Goal: Task Accomplishment & Management: Use online tool/utility

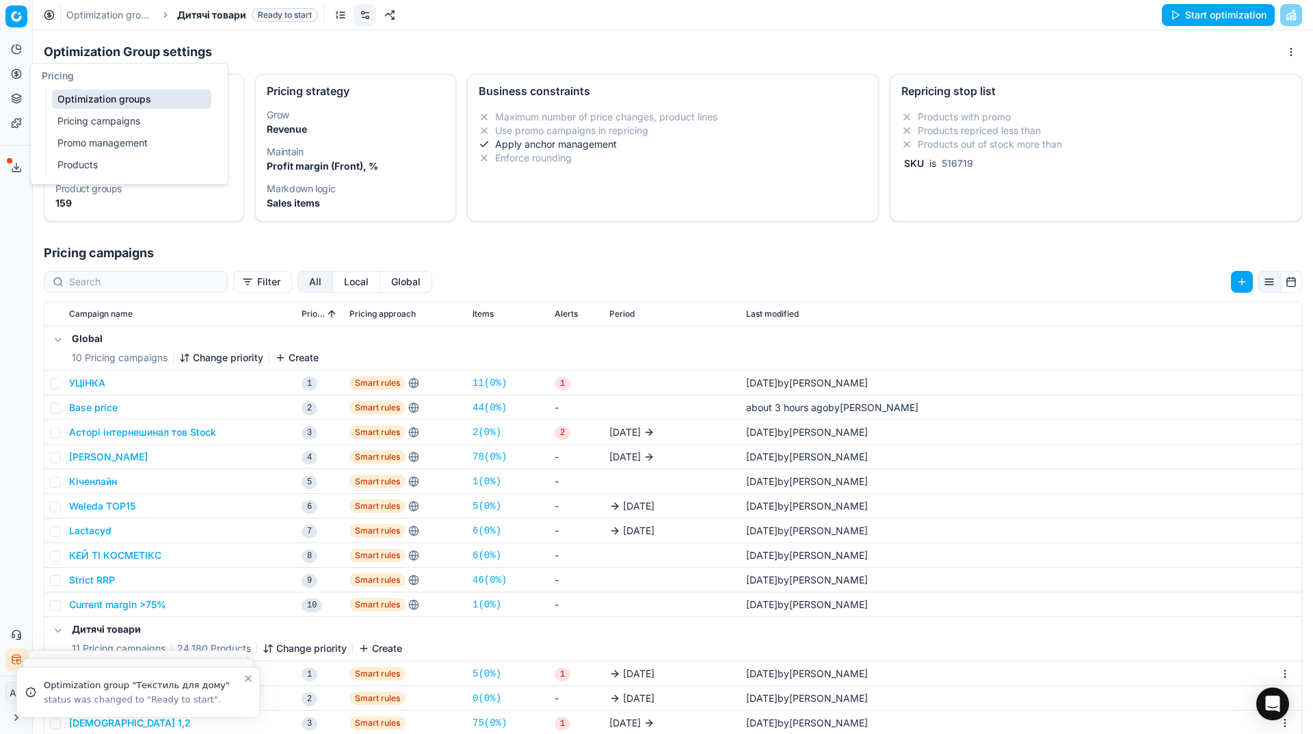
click at [54, 96] on link "Optimization groups" at bounding box center [131, 99] width 159 height 19
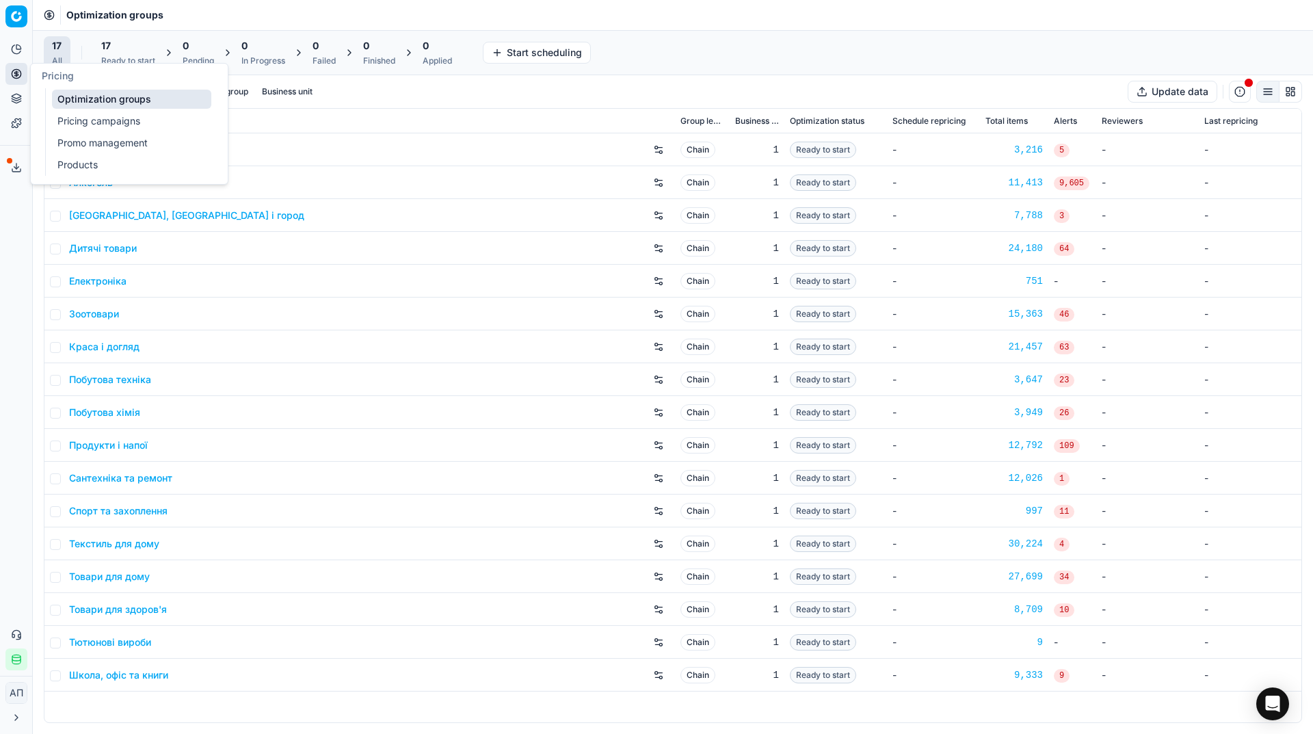
click at [56, 117] on link "Pricing campaigns" at bounding box center [131, 121] width 159 height 19
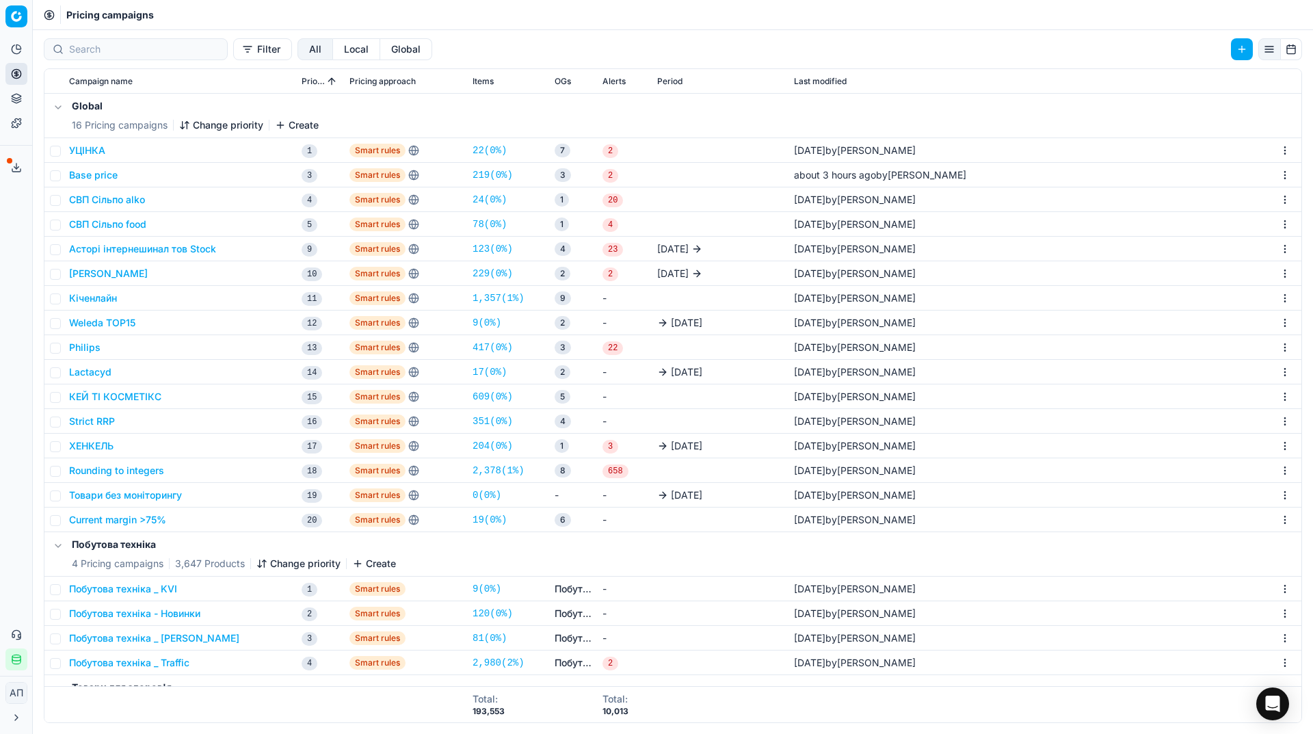
click at [6, 330] on div "Analytics Pricing Product portfolio Templates Export service 13 Contact support…" at bounding box center [16, 354] width 32 height 643
click at [494, 521] on link "19 ( 0% )" at bounding box center [490, 520] width 34 height 14
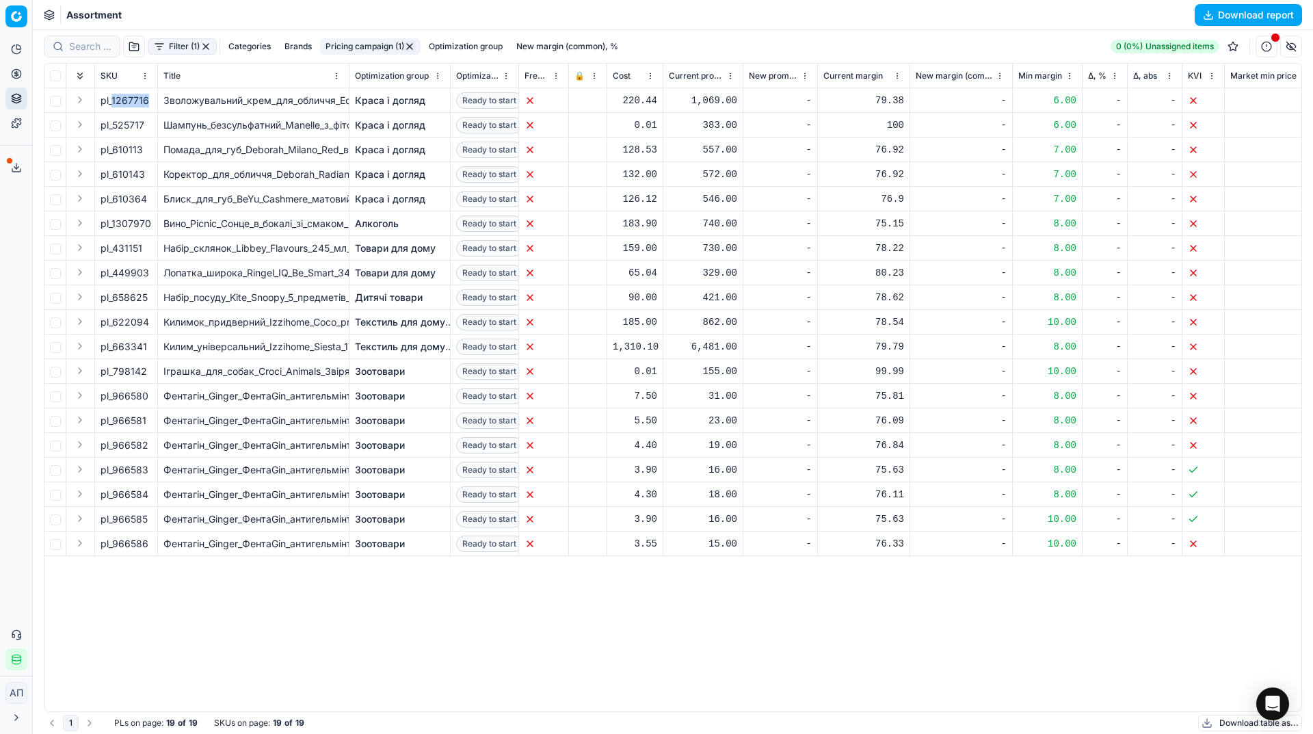
drag, startPoint x: 111, startPoint y: 101, endPoint x: 153, endPoint y: 103, distance: 42.5
click at [153, 103] on td "pl_1267716" at bounding box center [126, 100] width 63 height 25
copy span "1267716"
click at [79, 99] on link "Optimization groups" at bounding box center [131, 99] width 159 height 19
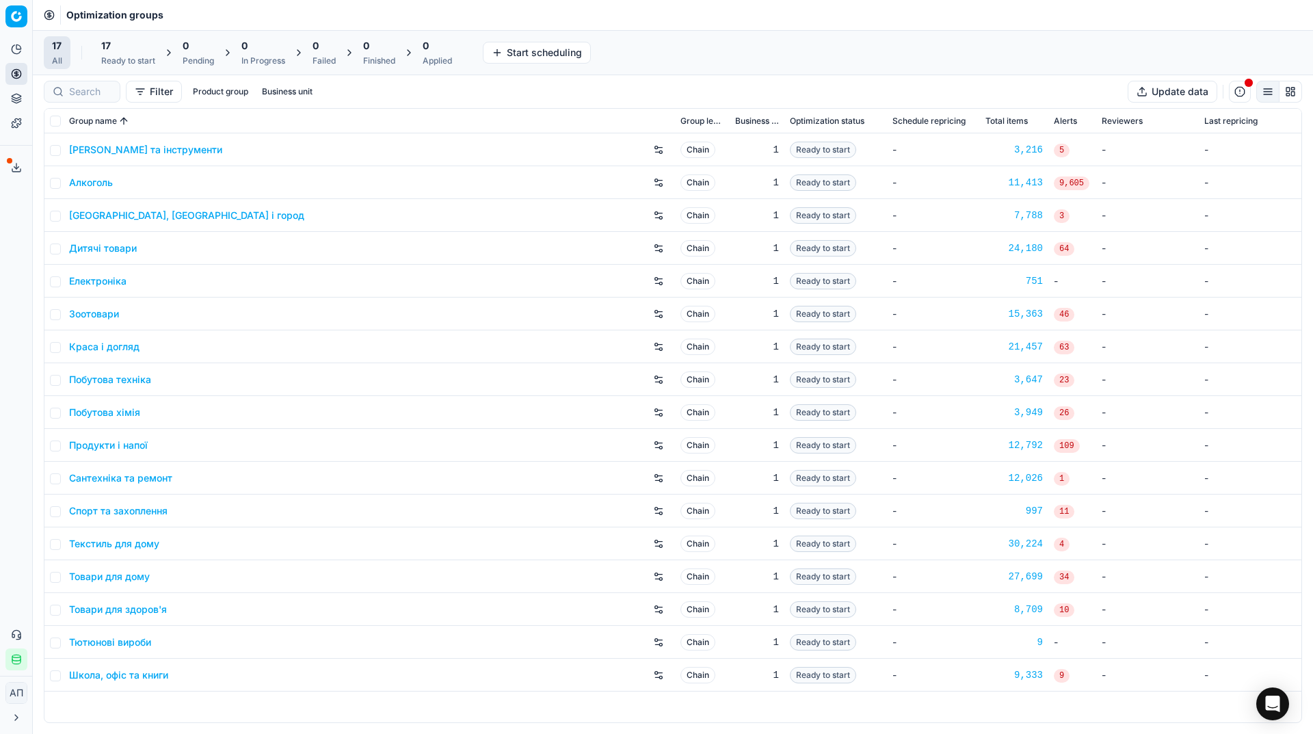
click at [1, 324] on div "Analytics Pricing Product portfolio Templates Export service 13 Contact support…" at bounding box center [16, 354] width 32 height 643
click at [62, 119] on link "Assortment" at bounding box center [131, 123] width 159 height 19
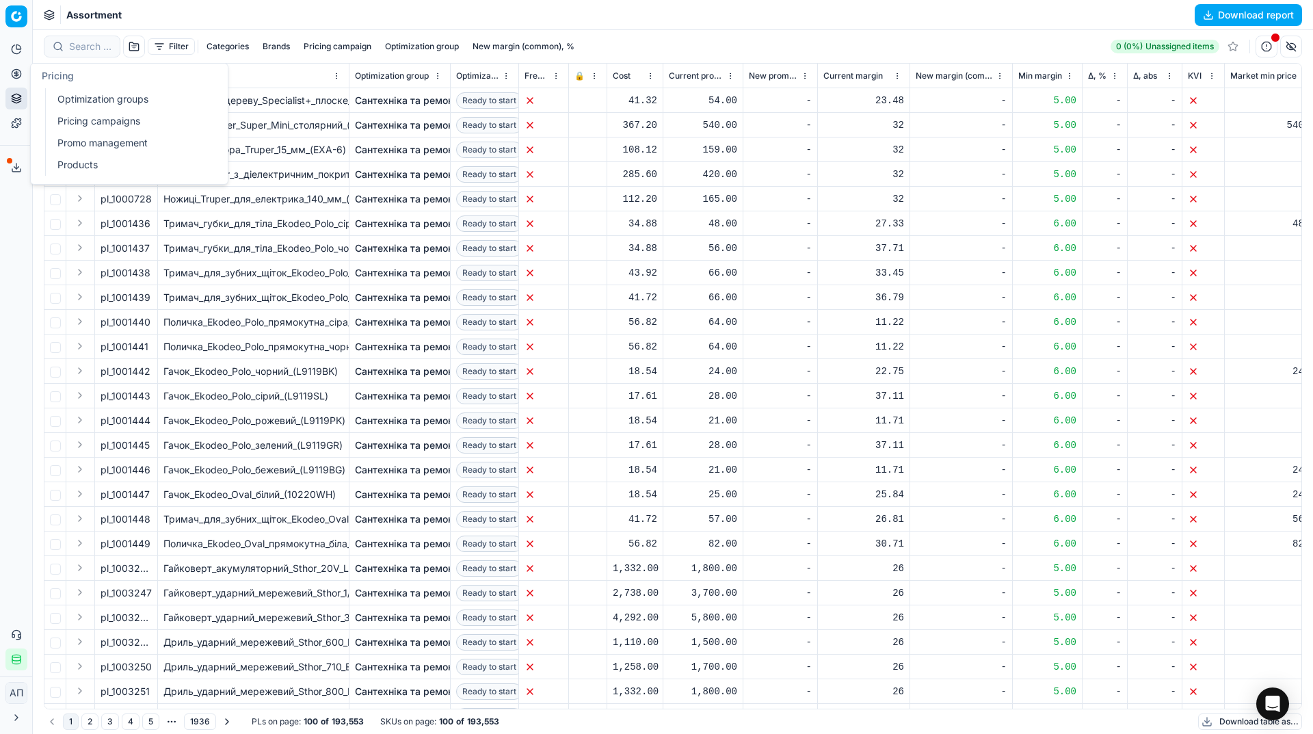
click at [67, 92] on link "Optimization groups" at bounding box center [131, 99] width 159 height 19
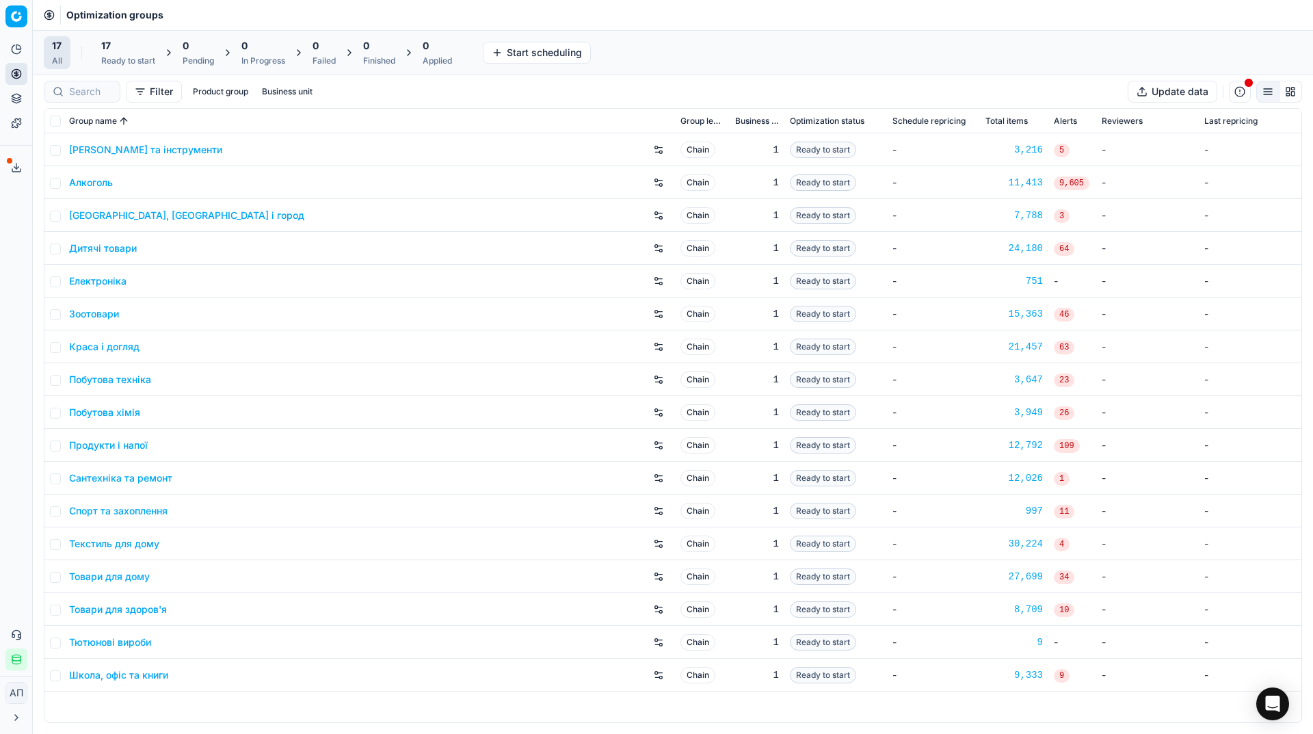
click at [111, 340] on link "Краса і догляд" at bounding box center [104, 347] width 70 height 14
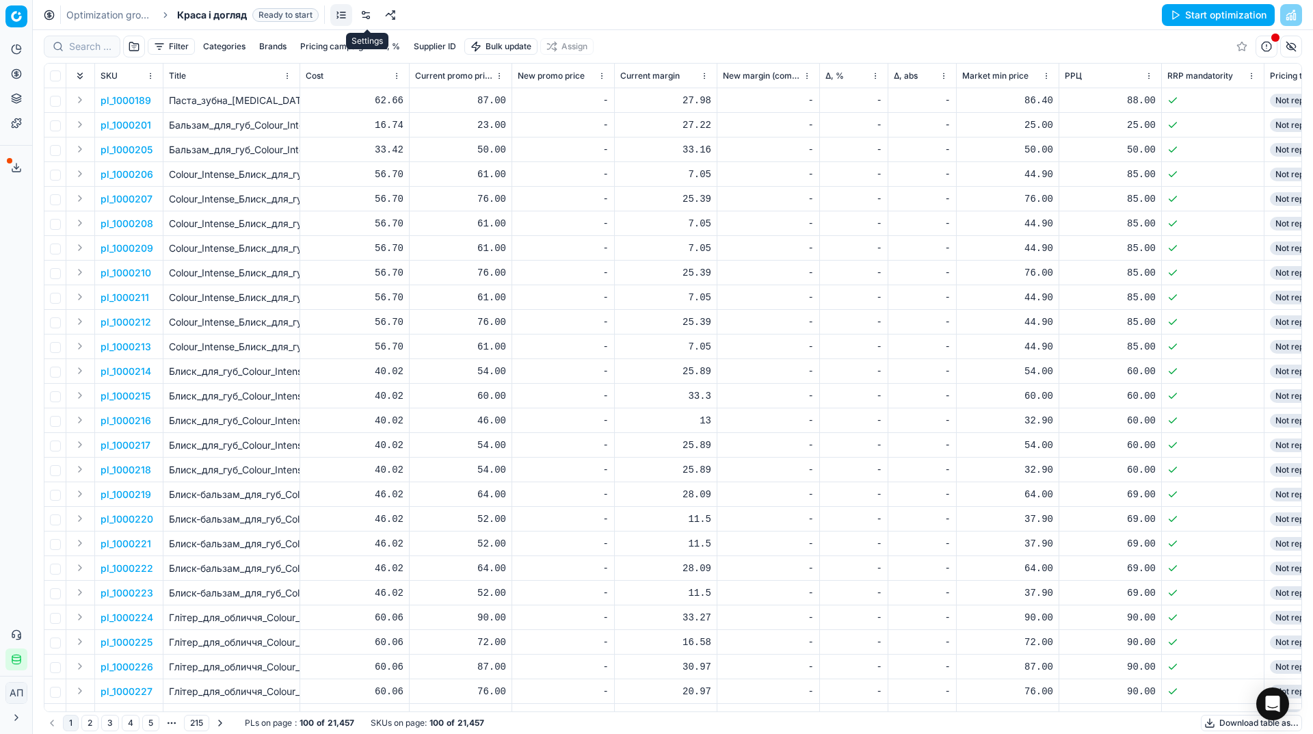
click at [366, 9] on link at bounding box center [366, 15] width 22 height 22
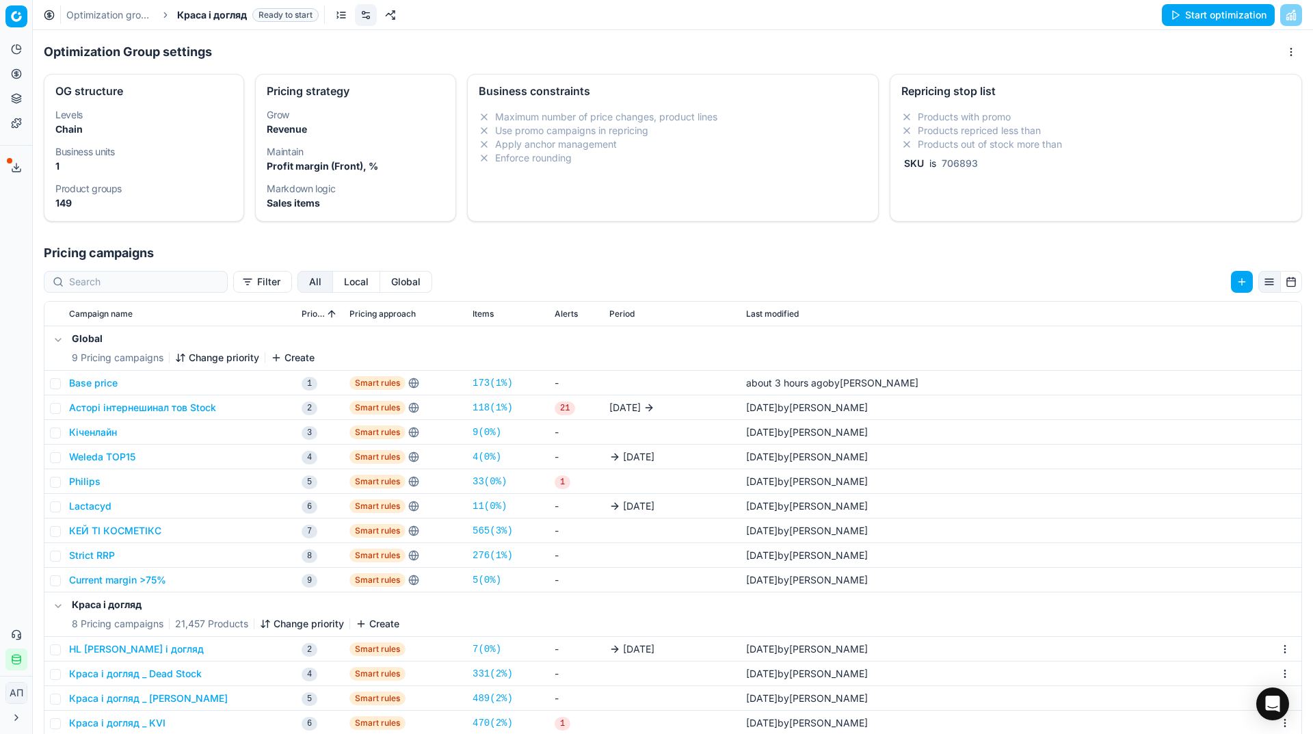
scroll to position [211, 0]
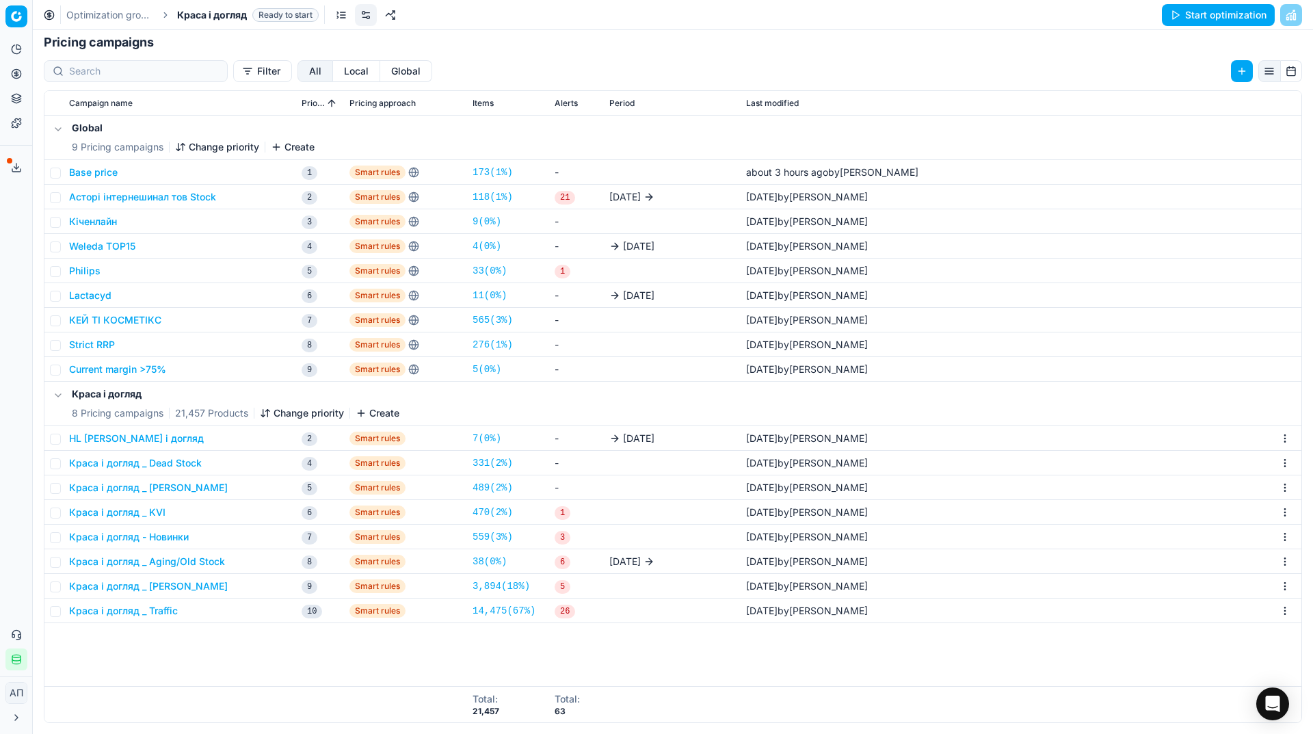
click at [176, 465] on button "Краса і догляд _ Dead Stock" at bounding box center [135, 463] width 133 height 14
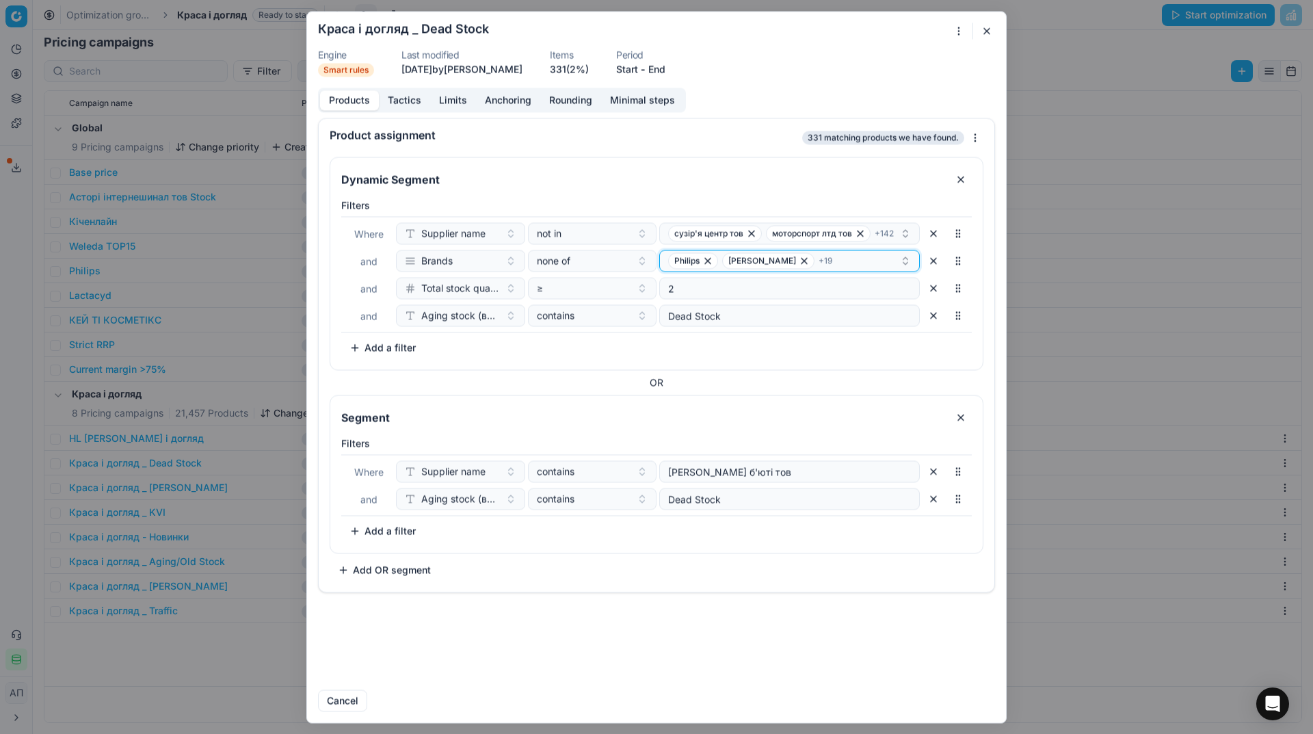
click at [831, 256] on div "Philips [PERSON_NAME] + 19" at bounding box center [784, 260] width 232 height 16
type input "By Wishtrend"
click at [784, 317] on div "By Wishtrend" at bounding box center [790, 313] width 255 height 22
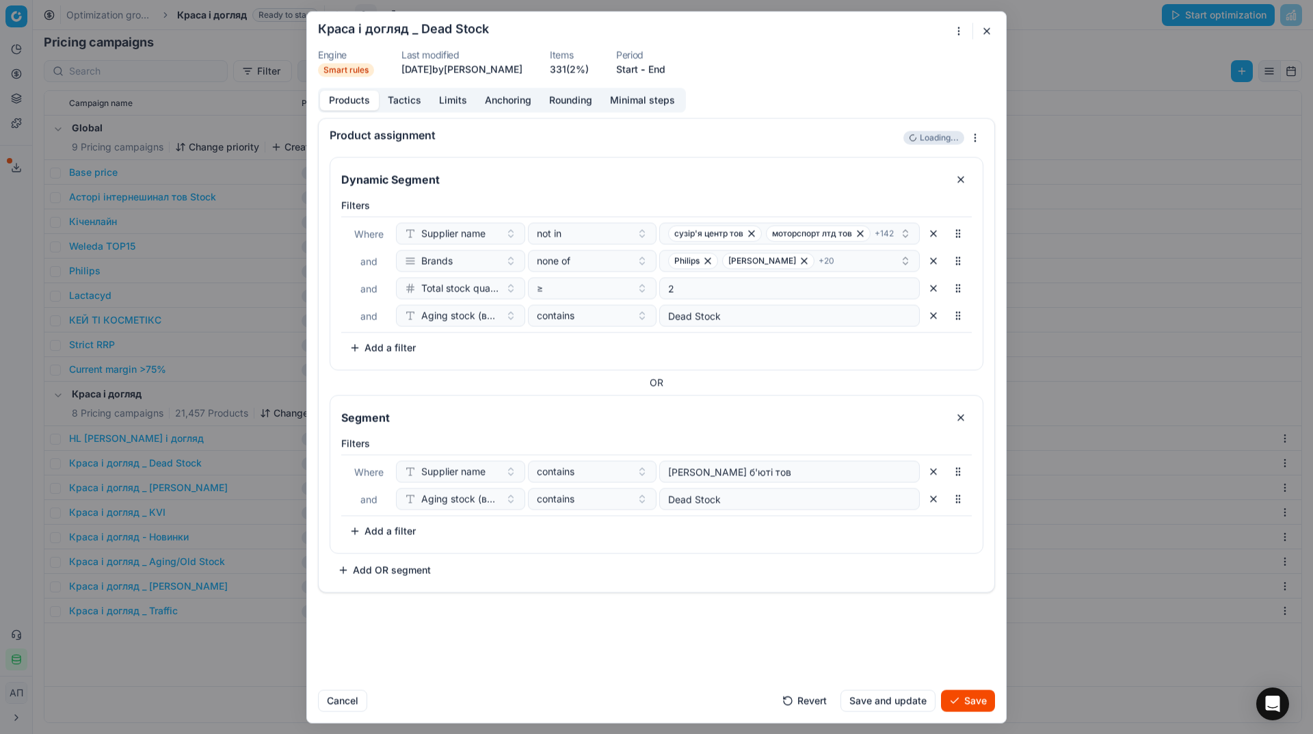
click at [811, 363] on div "Filters Where Supplier name not in сузір'я центр тов моторспорт лтд тов + 142 a…" at bounding box center [656, 281] width 653 height 176
click at [825, 258] on div "Philips [PERSON_NAME] + 20" at bounding box center [784, 260] width 232 height 16
type input "Dear [PERSON_NAME]"
click at [790, 319] on div "Dear [PERSON_NAME]" at bounding box center [790, 313] width 255 height 22
click at [815, 354] on div "Filters Where Supplier name not in сузір'я центр тов моторспорт лтд тов + 142 a…" at bounding box center [656, 278] width 631 height 160
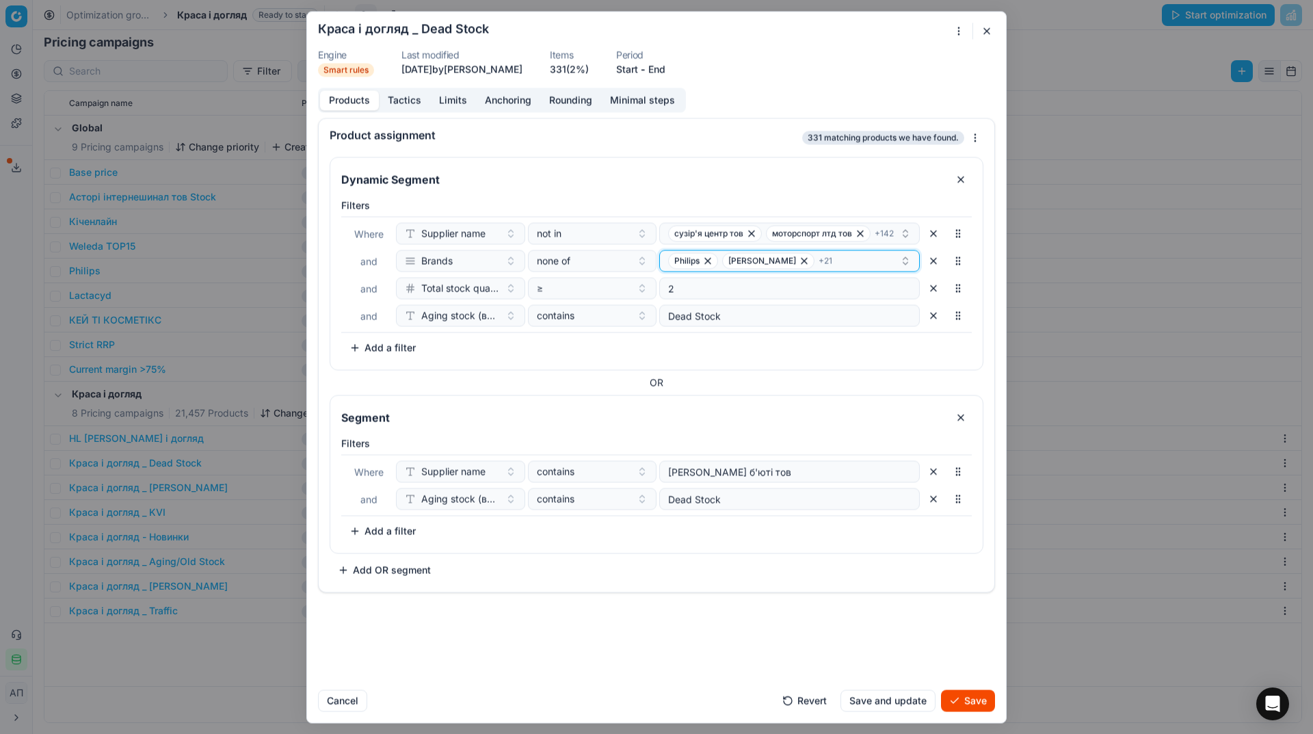
click at [808, 254] on div "Philips [PERSON_NAME] + 21" at bounding box center [784, 260] width 232 height 16
type input "I'm From"
click at [766, 324] on div "I'm From" at bounding box center [790, 313] width 255 height 22
click at [817, 348] on div "Filters Where Supplier name not in сузір'я центр тов моторспорт лтд тов + 142 a…" at bounding box center [656, 278] width 631 height 160
click at [975, 694] on button "Save" at bounding box center [968, 701] width 54 height 22
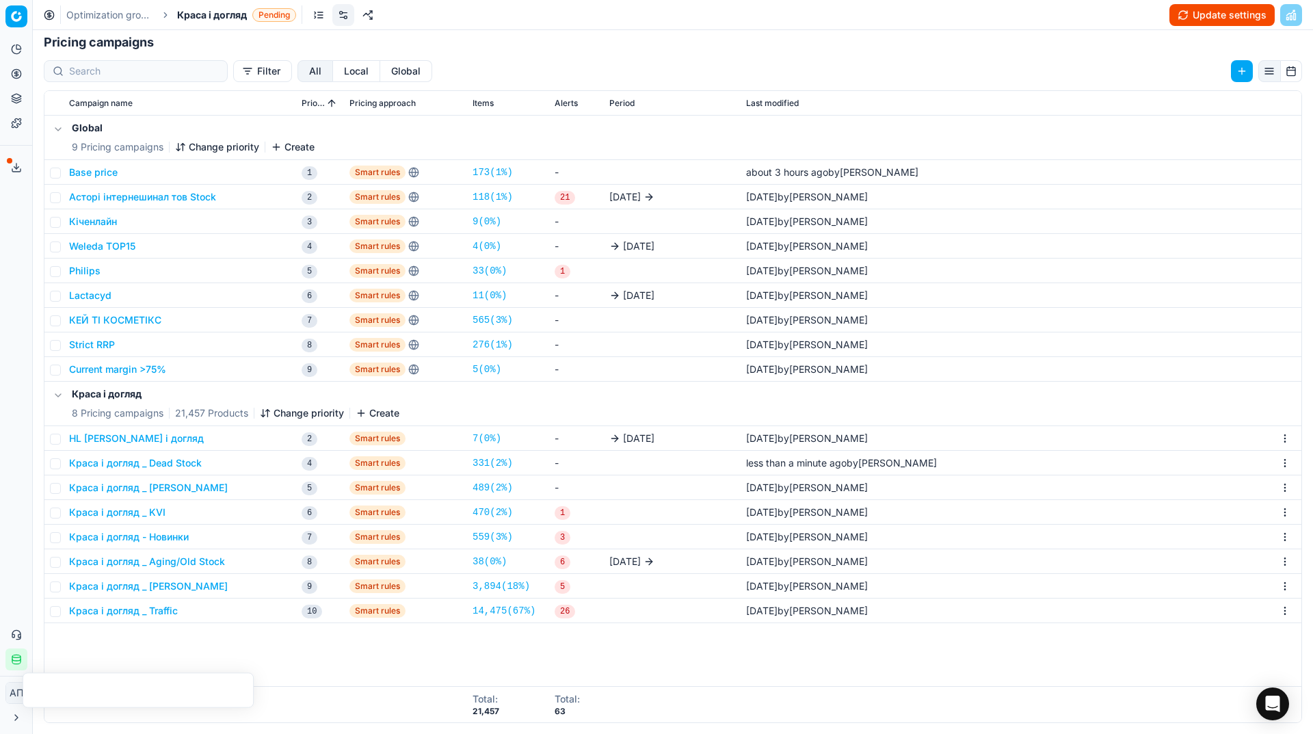
click at [202, 561] on button "Краса і догляд _ Aging/Old Stock" at bounding box center [147, 562] width 156 height 14
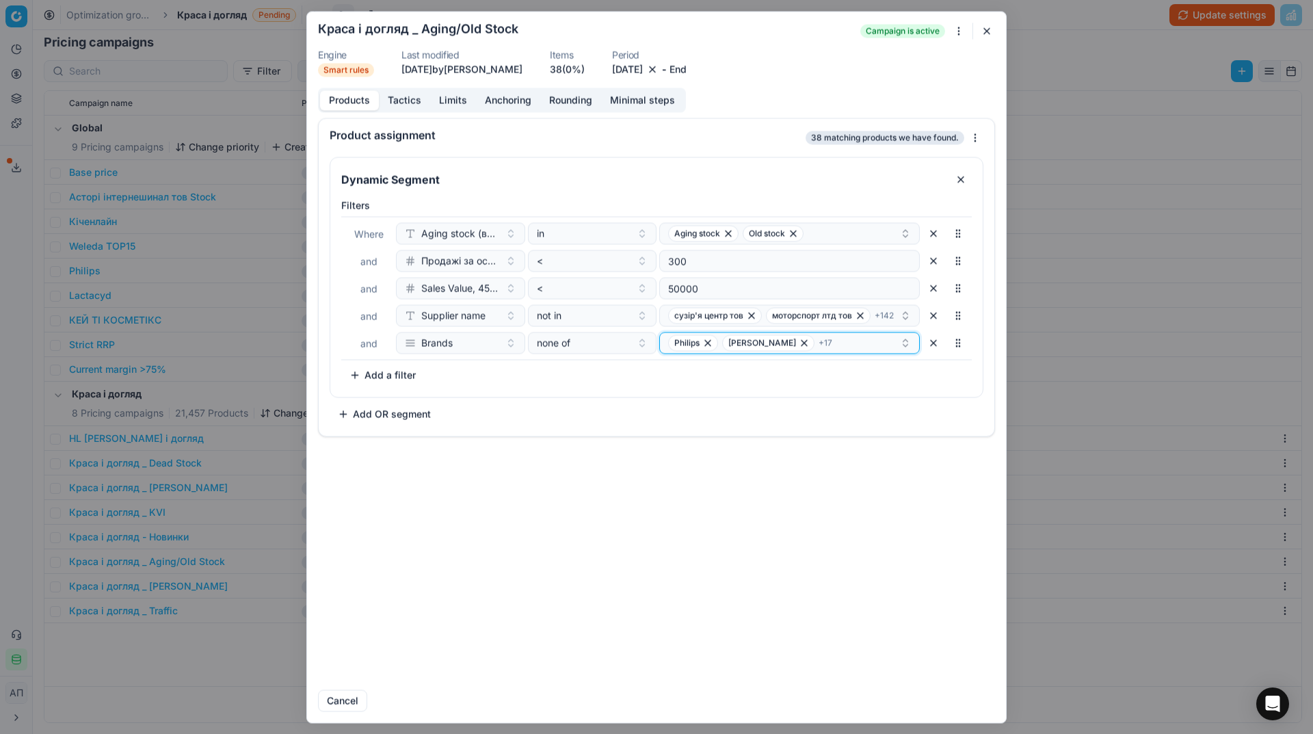
click at [820, 337] on div "Philips [PERSON_NAME] + 17" at bounding box center [784, 343] width 232 height 16
type input "I'm From"
click at [800, 389] on div "I'm From" at bounding box center [790, 395] width 255 height 22
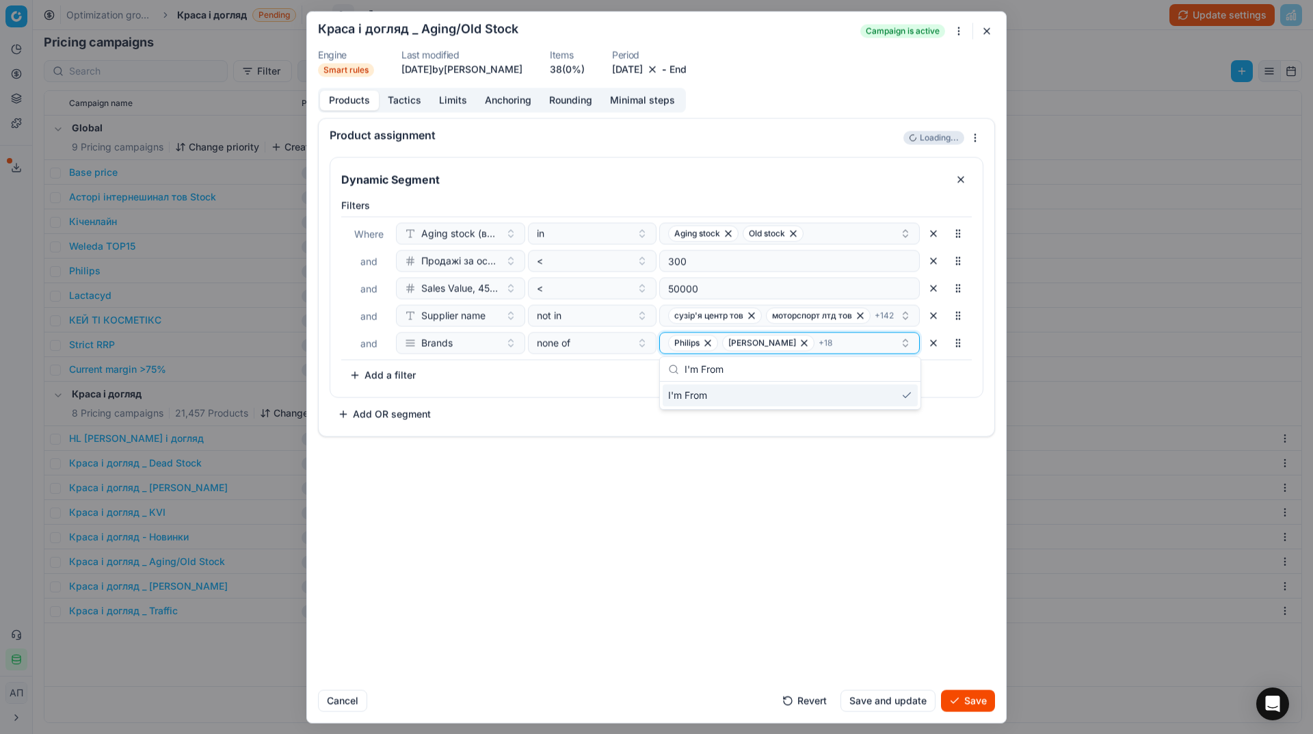
click at [811, 345] on div "Philips [PERSON_NAME] + 18" at bounding box center [784, 343] width 232 height 16
type input "Dear [PERSON_NAME]"
click at [783, 397] on div "Dear [PERSON_NAME]" at bounding box center [790, 395] width 255 height 22
click at [817, 348] on div "Philips [PERSON_NAME] + 19" at bounding box center [784, 343] width 232 height 16
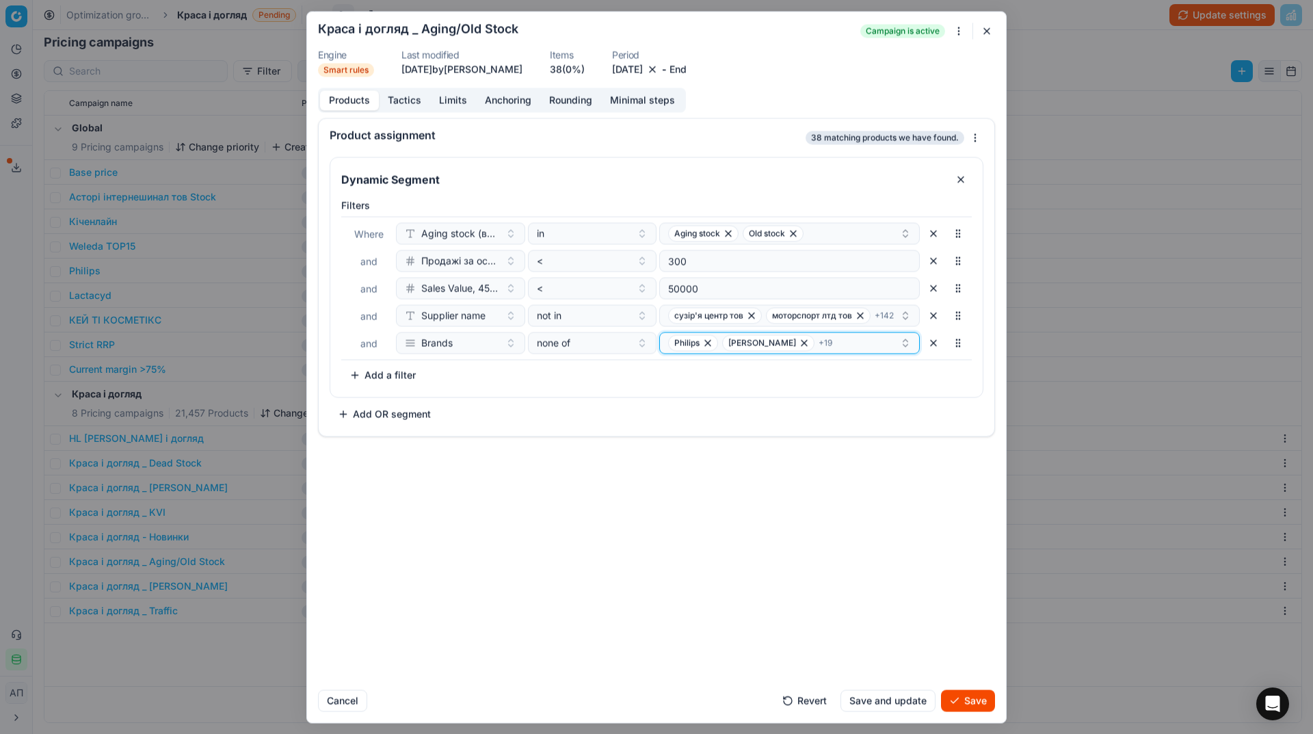
click at [817, 348] on div "Philips [PERSON_NAME] + 19" at bounding box center [784, 343] width 232 height 16
type input "By Wishtrend"
click at [813, 389] on div "By Wishtrend" at bounding box center [790, 395] width 255 height 22
click at [846, 428] on div "Dynamic Segment Filters Where Aging stock (викл. дні без продажів) in Aging sto…" at bounding box center [657, 293] width 676 height 285
click at [962, 695] on button "Save" at bounding box center [968, 701] width 54 height 22
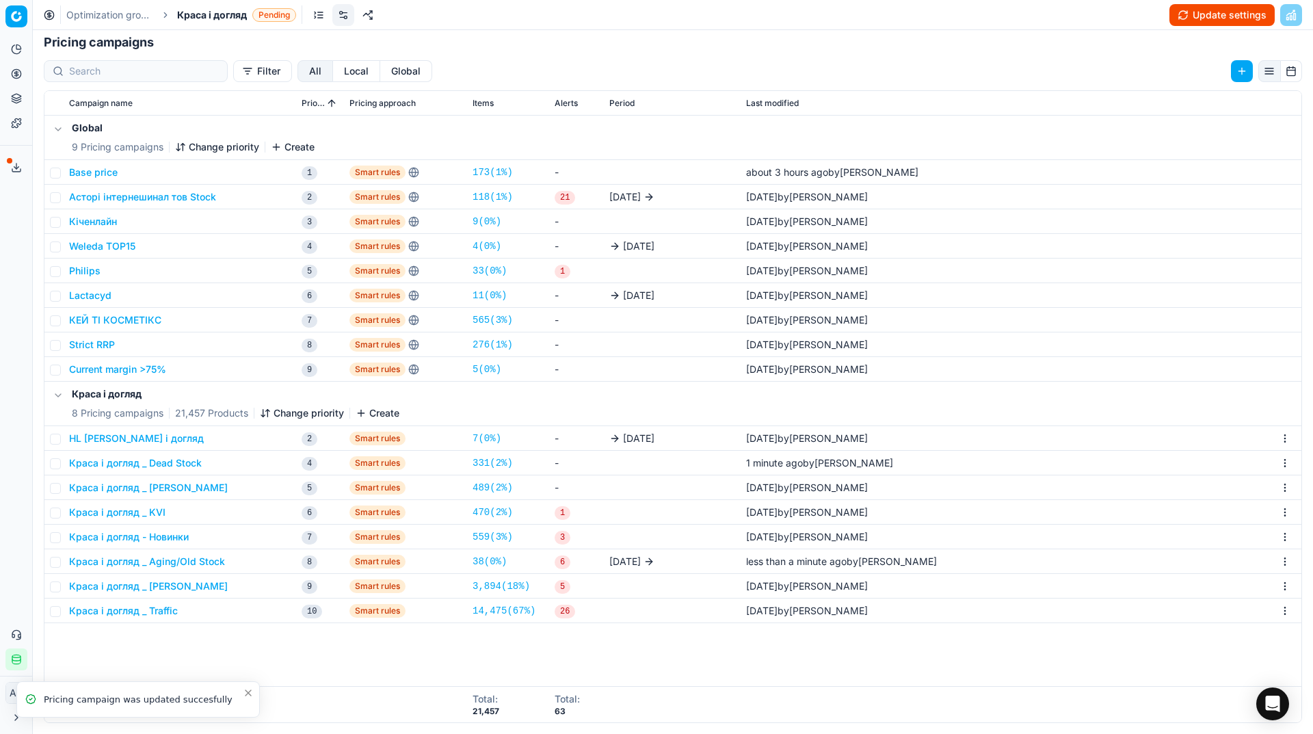
click at [1218, 8] on button "Update settings" at bounding box center [1222, 15] width 105 height 22
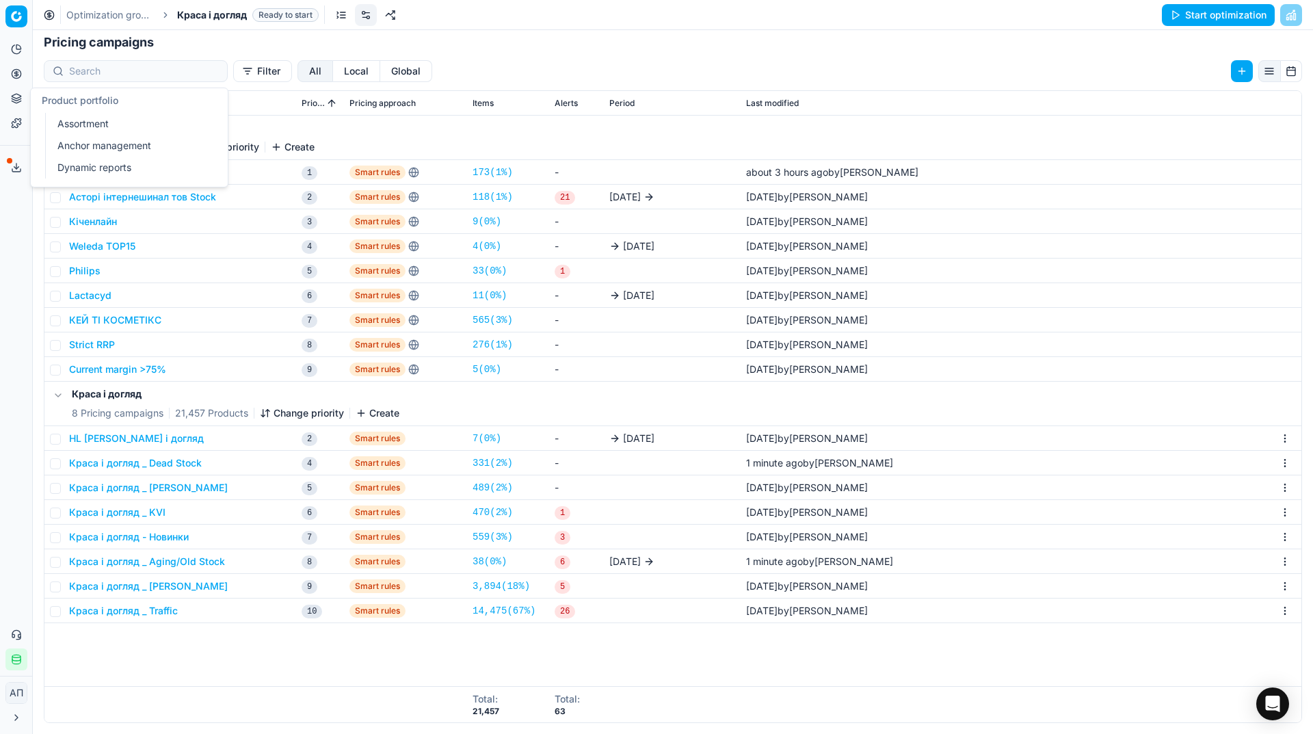
click at [73, 125] on link "Assortment" at bounding box center [131, 123] width 159 height 19
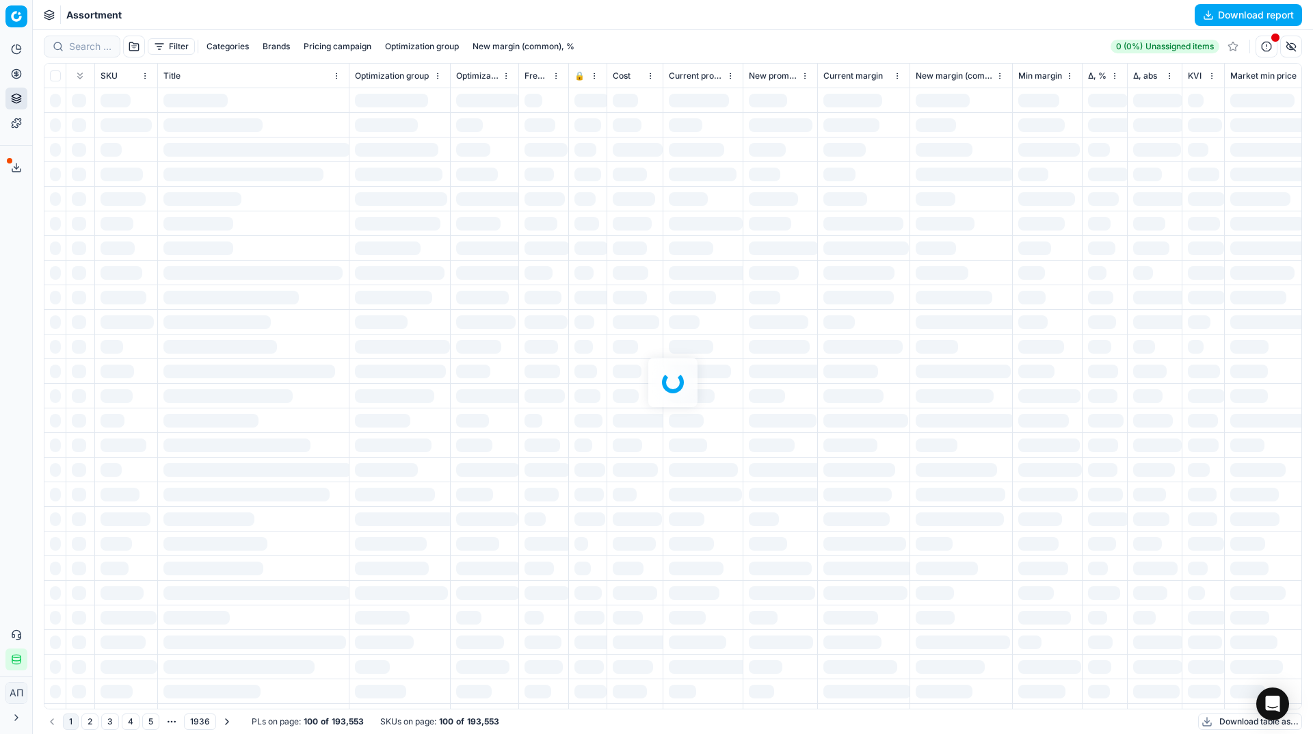
click at [24, 263] on div "Analytics Pricing Product portfolio Templates Export service 13 Contact support…" at bounding box center [16, 354] width 32 height 643
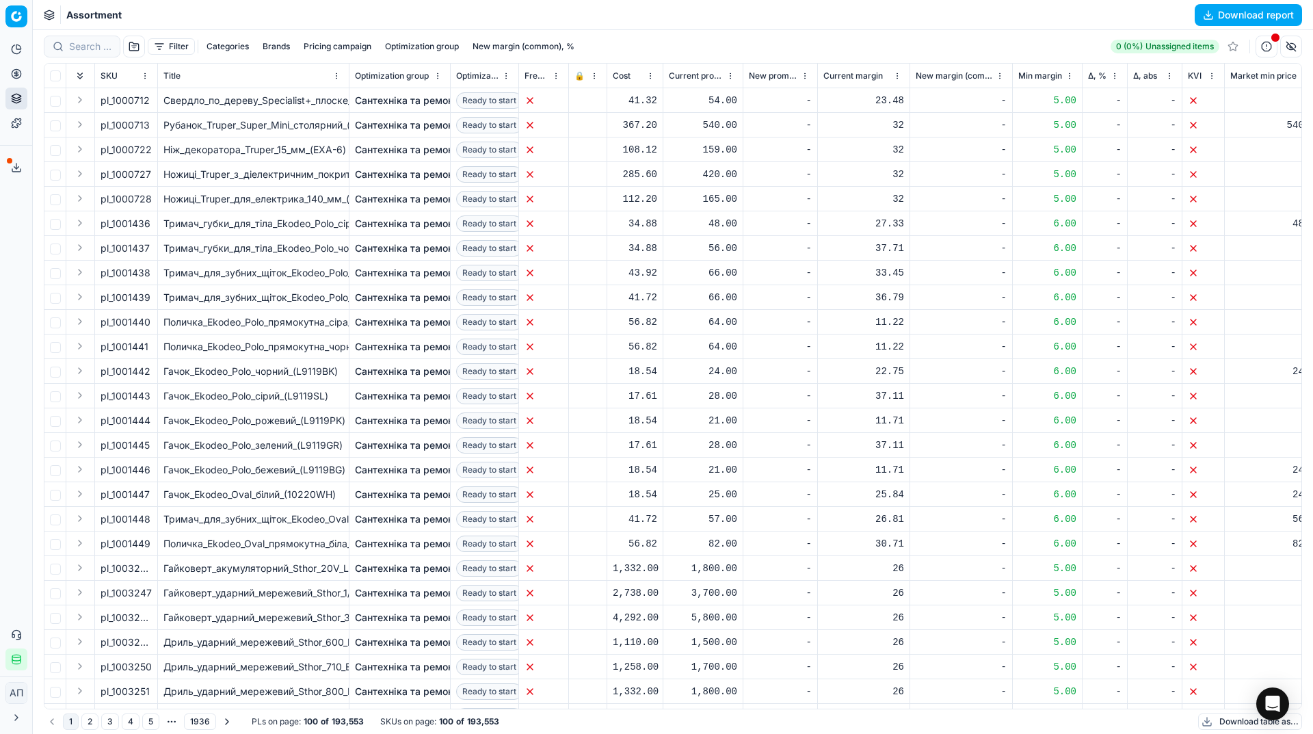
click at [150, 42] on button "Filter" at bounding box center [171, 46] width 47 height 16
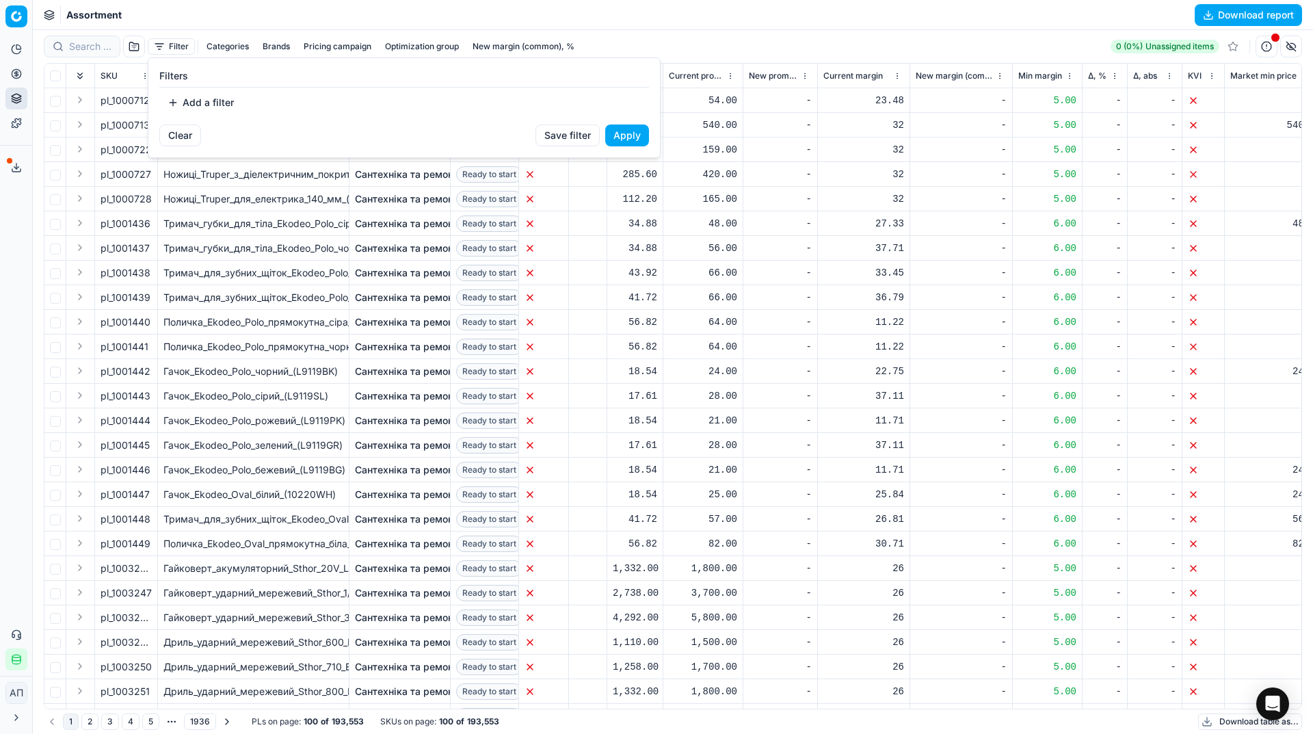
click at [187, 100] on button "Add a filter" at bounding box center [200, 103] width 83 height 22
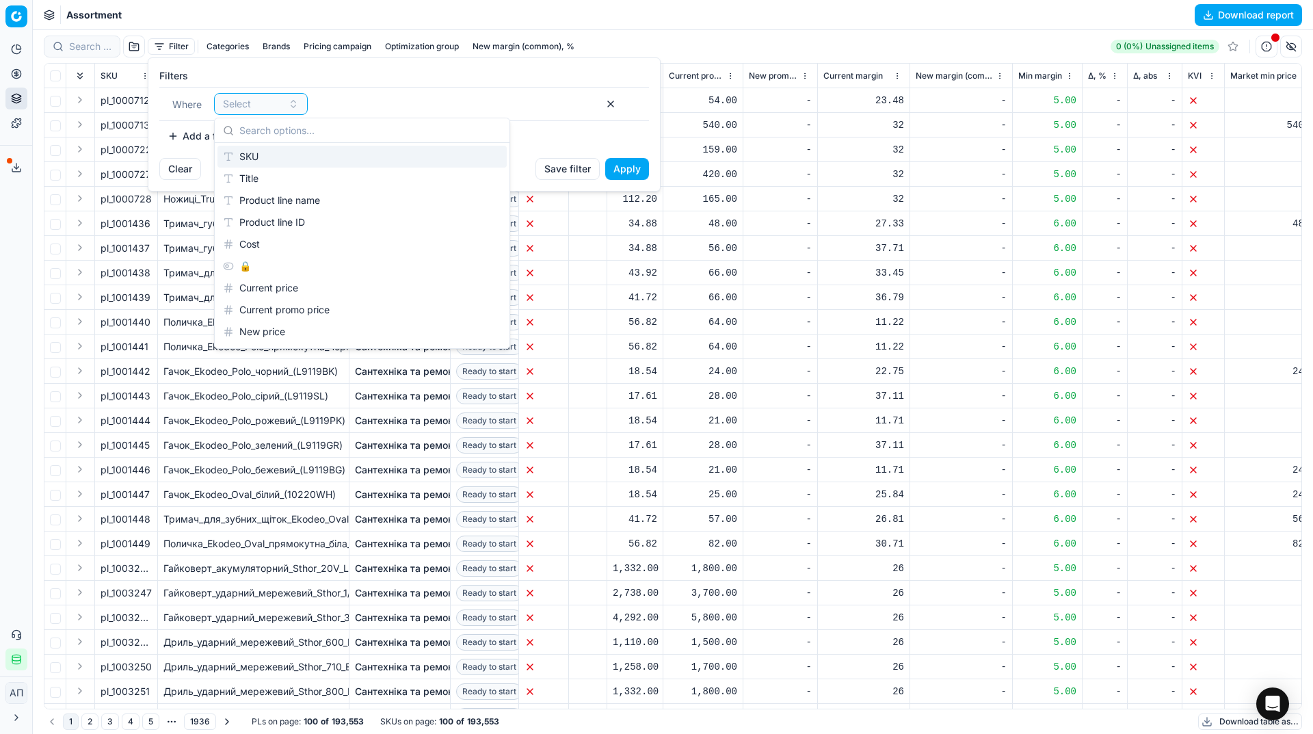
click at [260, 154] on div "SKU" at bounding box center [362, 157] width 289 height 22
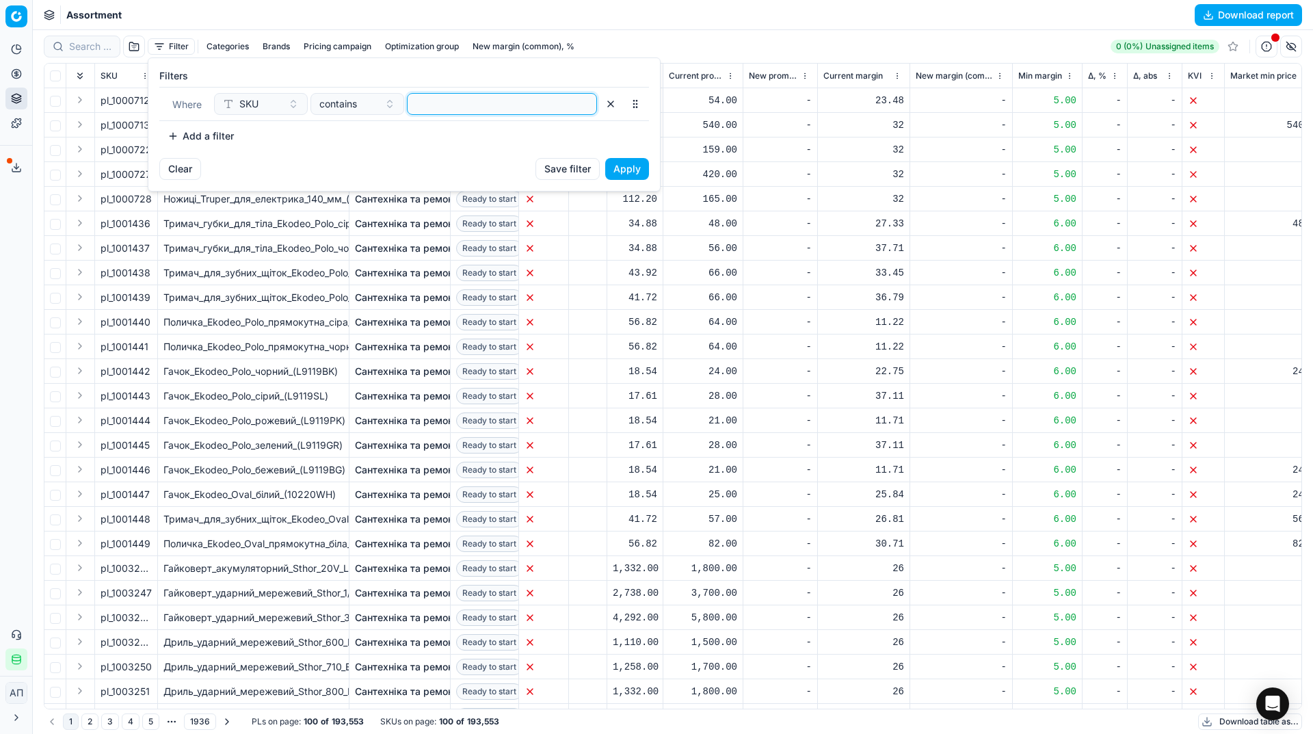
click at [421, 103] on input at bounding box center [502, 104] width 178 height 21
click at [631, 168] on button "Apply" at bounding box center [627, 169] width 44 height 22
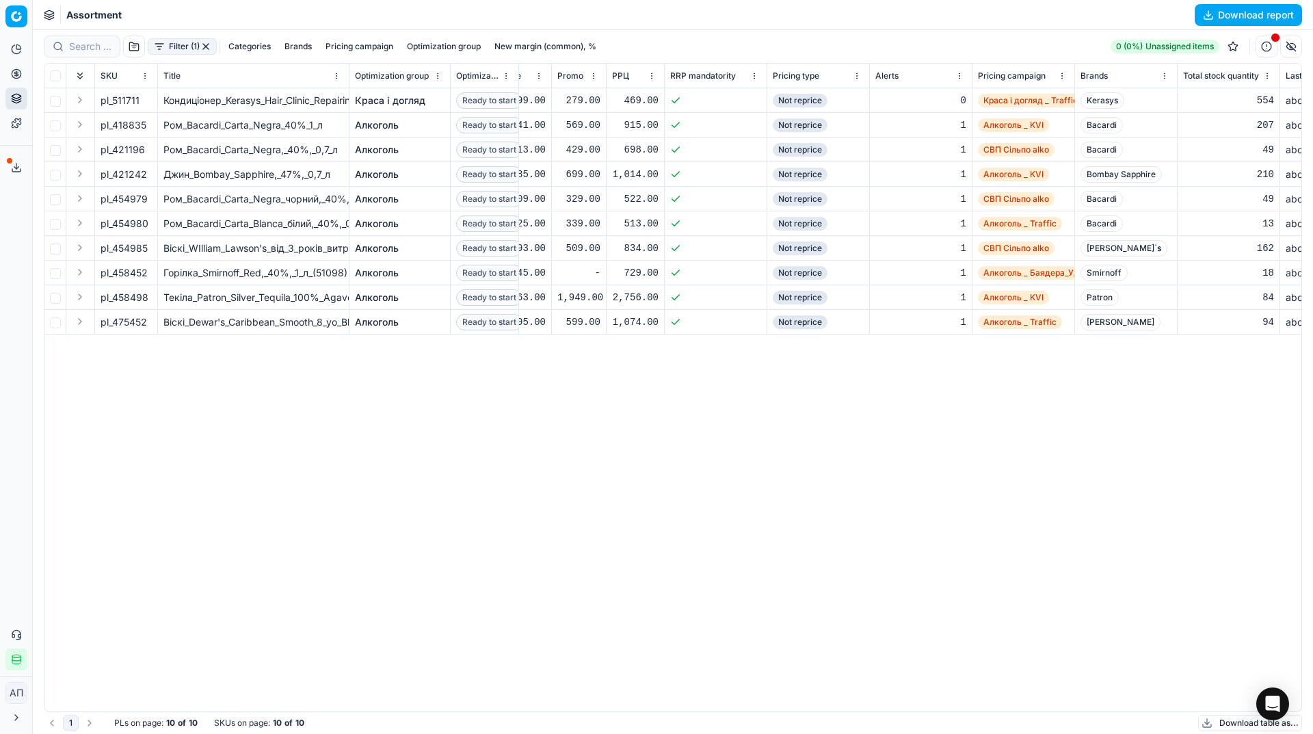
scroll to position [0, 776]
click at [56, 77] on input "checkbox" at bounding box center [55, 75] width 11 height 11
checkbox input "true"
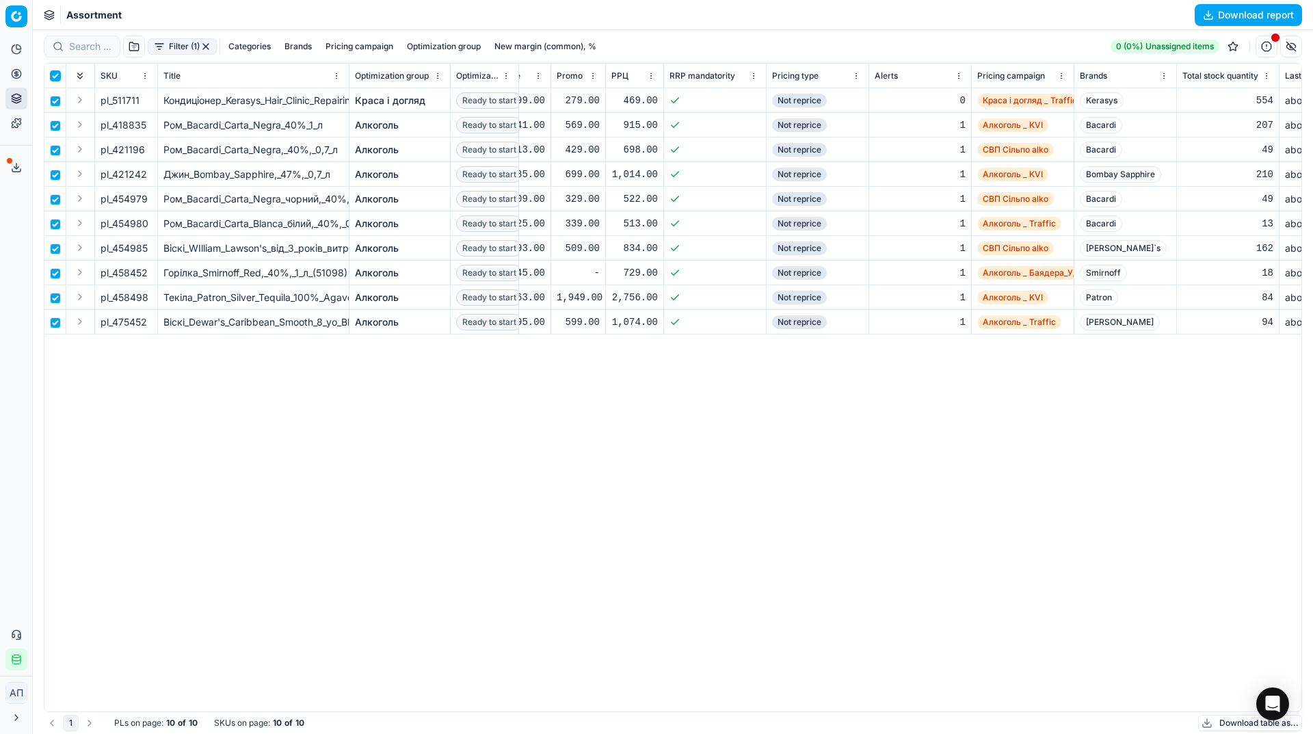
checkbox input "true"
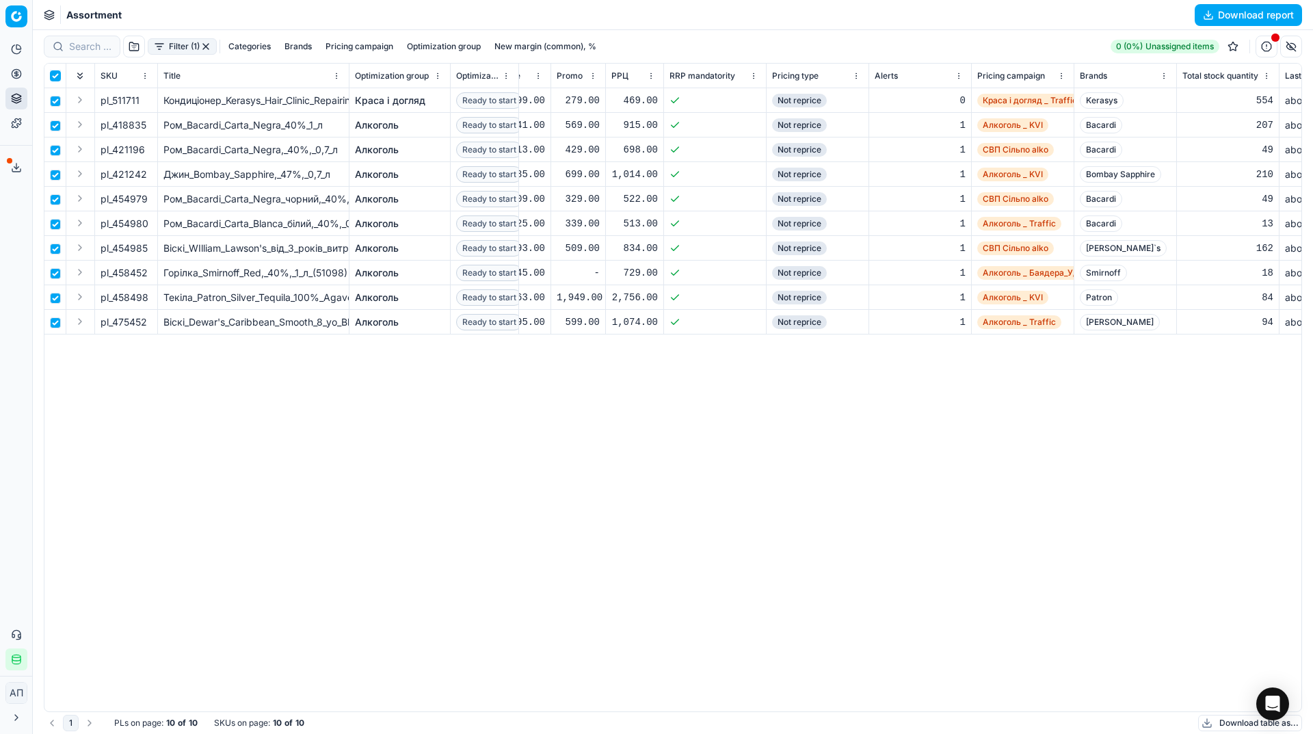
checkbox input "true"
click at [646, 49] on html "Pricing platform Analytics Pricing Product portfolio Templates Export service 1…" at bounding box center [656, 367] width 1313 height 734
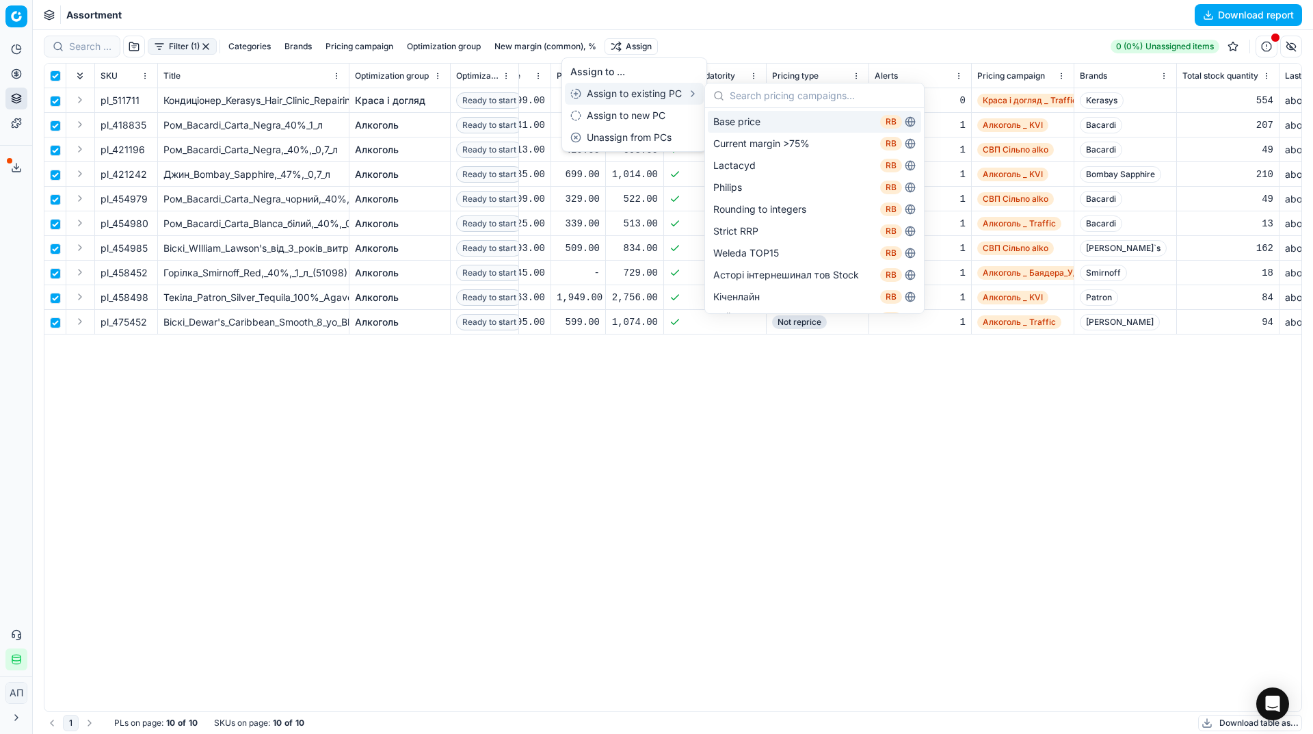
click at [760, 122] on div "Base price RB" at bounding box center [814, 122] width 213 height 22
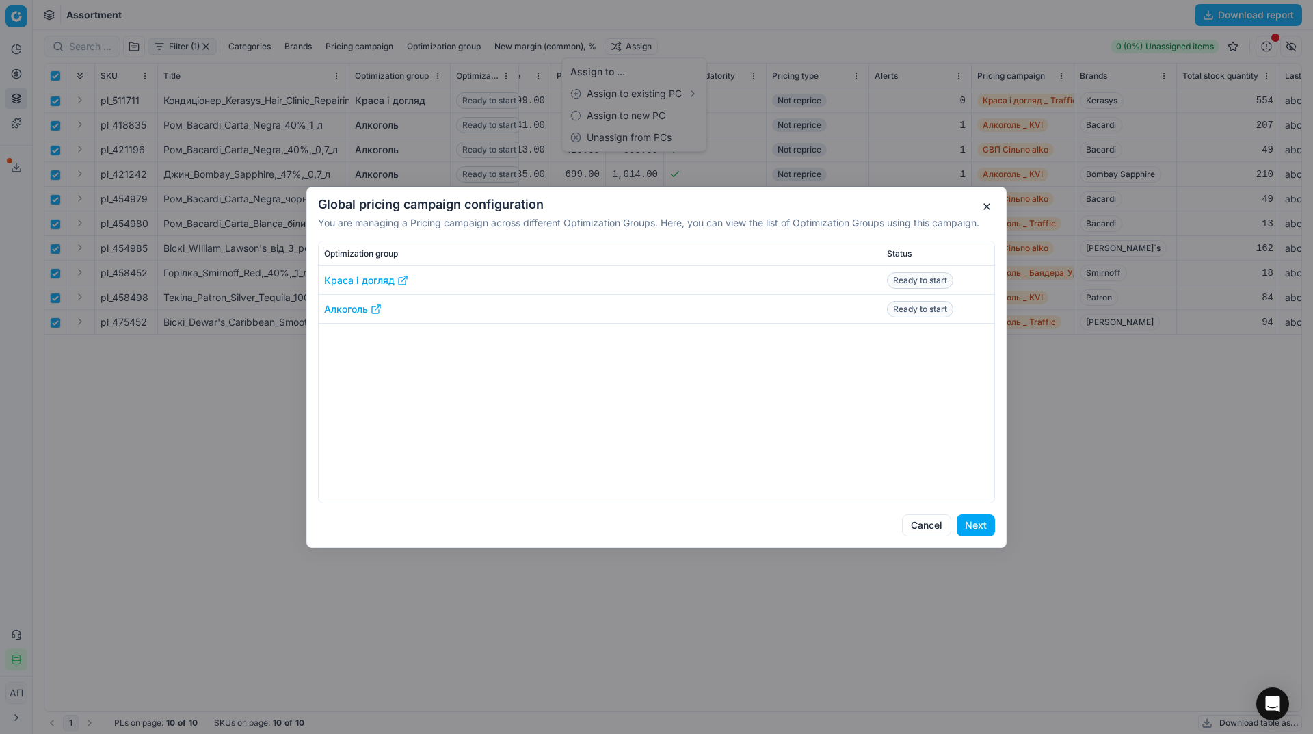
click at [977, 523] on button "Next" at bounding box center [976, 525] width 38 height 22
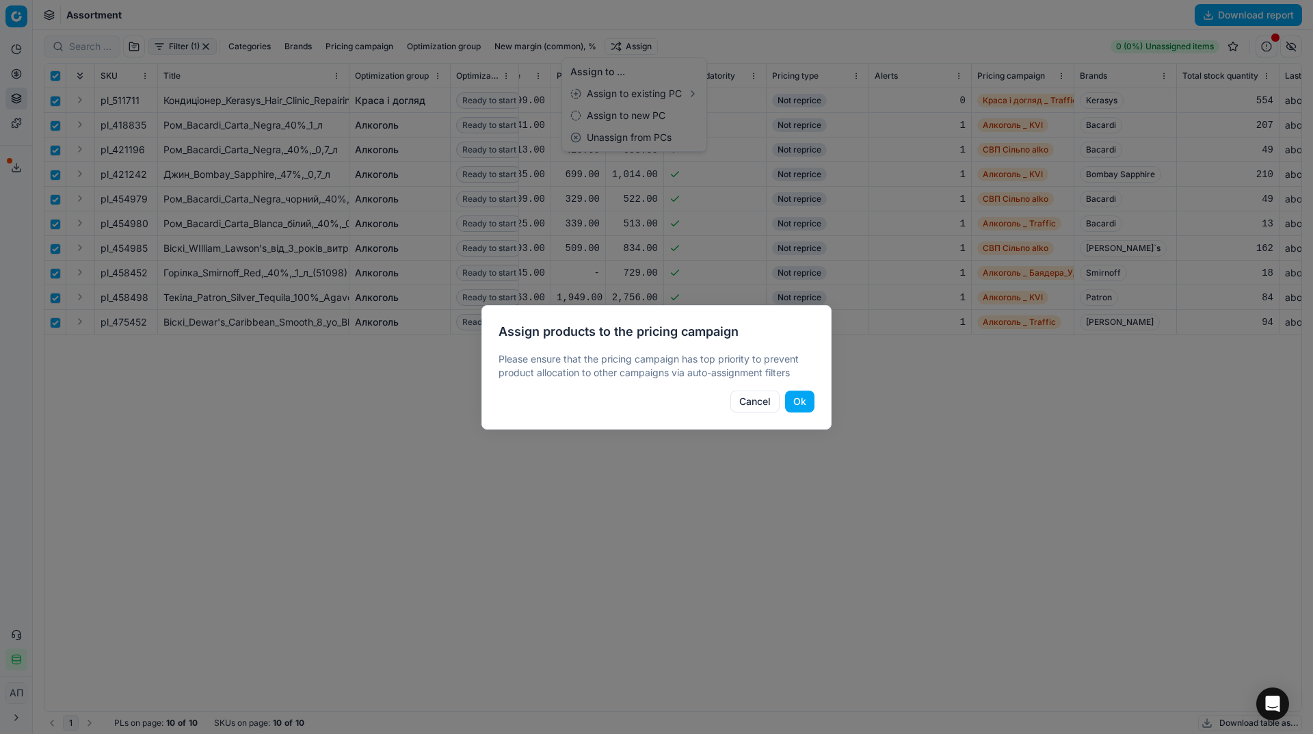
click at [807, 394] on button "Ok" at bounding box center [799, 402] width 29 height 22
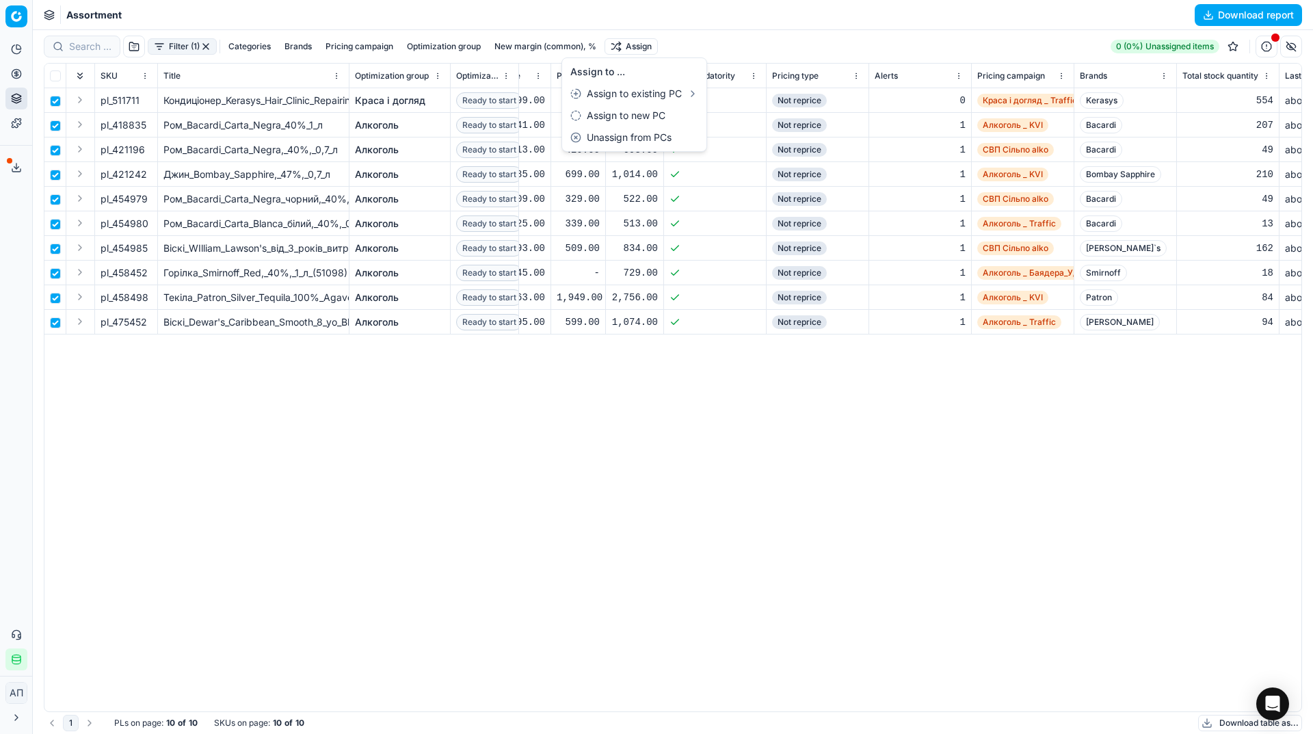
checkbox input "false"
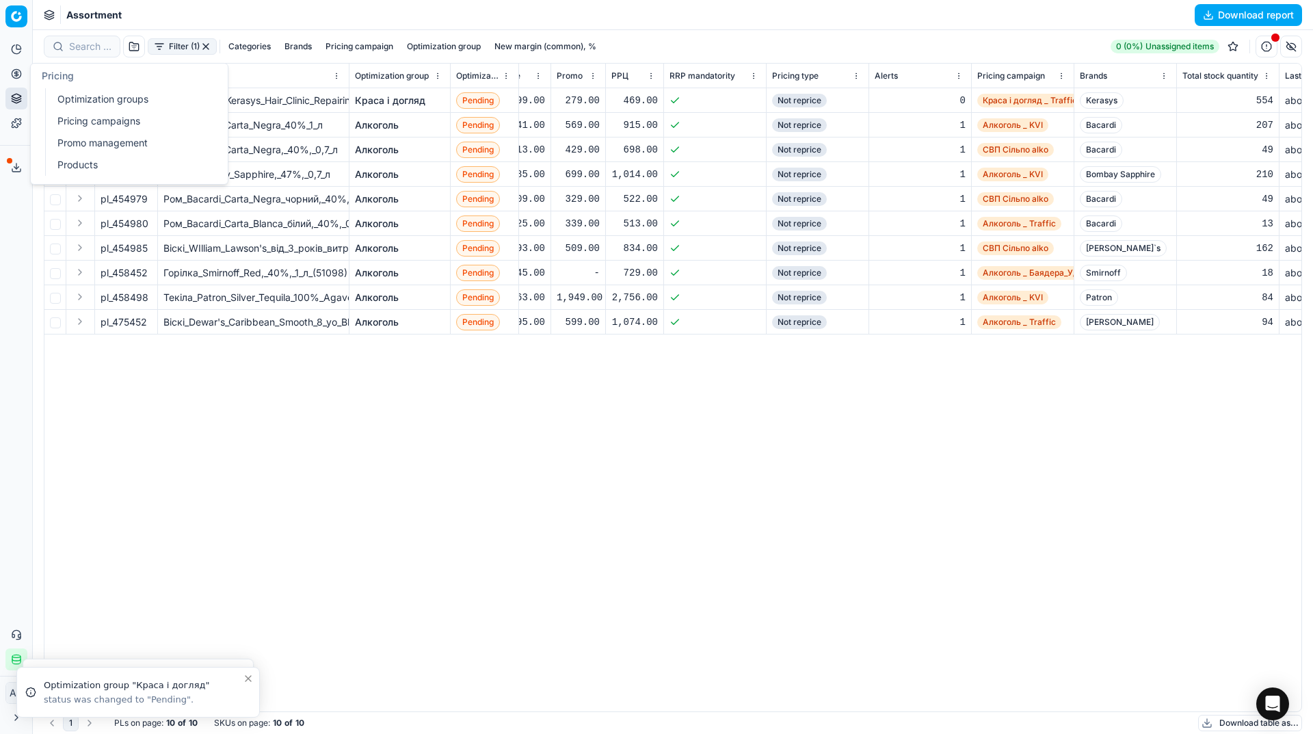
click at [68, 105] on link "Optimization groups" at bounding box center [131, 99] width 159 height 19
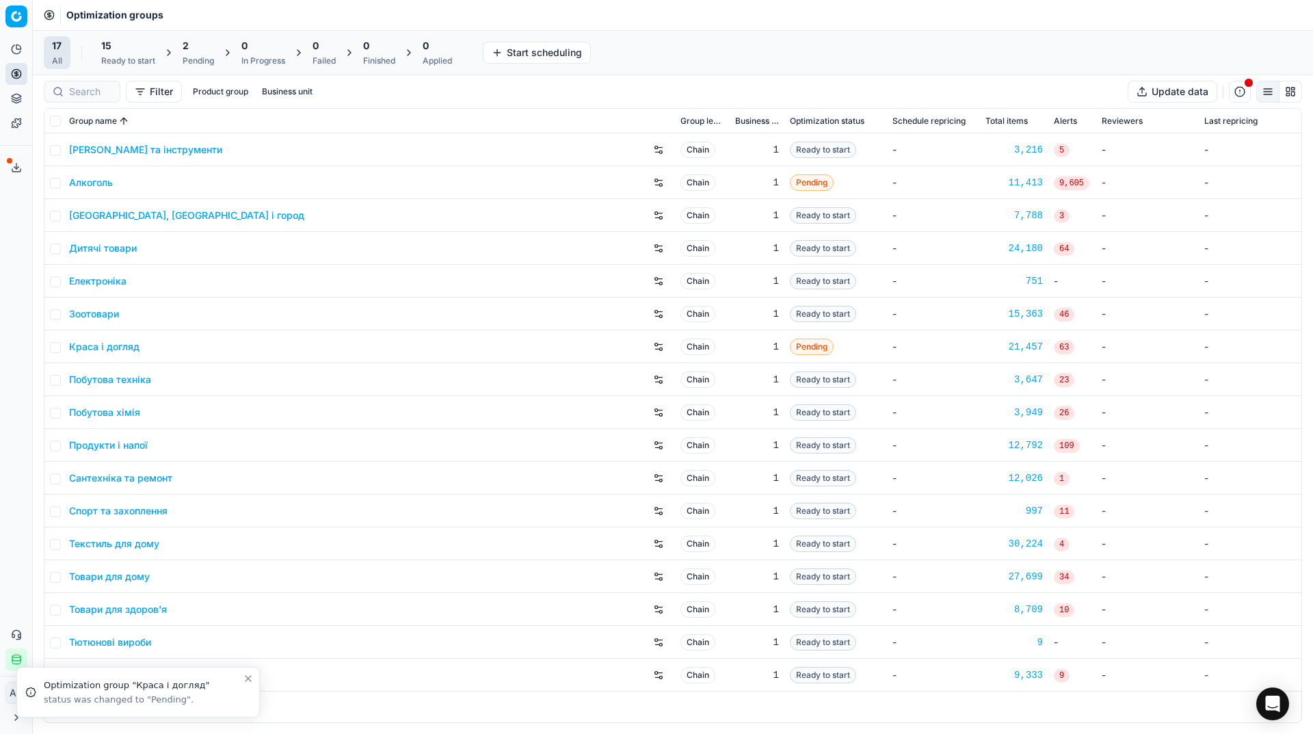
click at [6, 238] on div "Analytics Pricing Product portfolio Templates Export service 13 Contact support…" at bounding box center [16, 354] width 32 height 643
click at [190, 57] on div "Pending" at bounding box center [198, 60] width 31 height 11
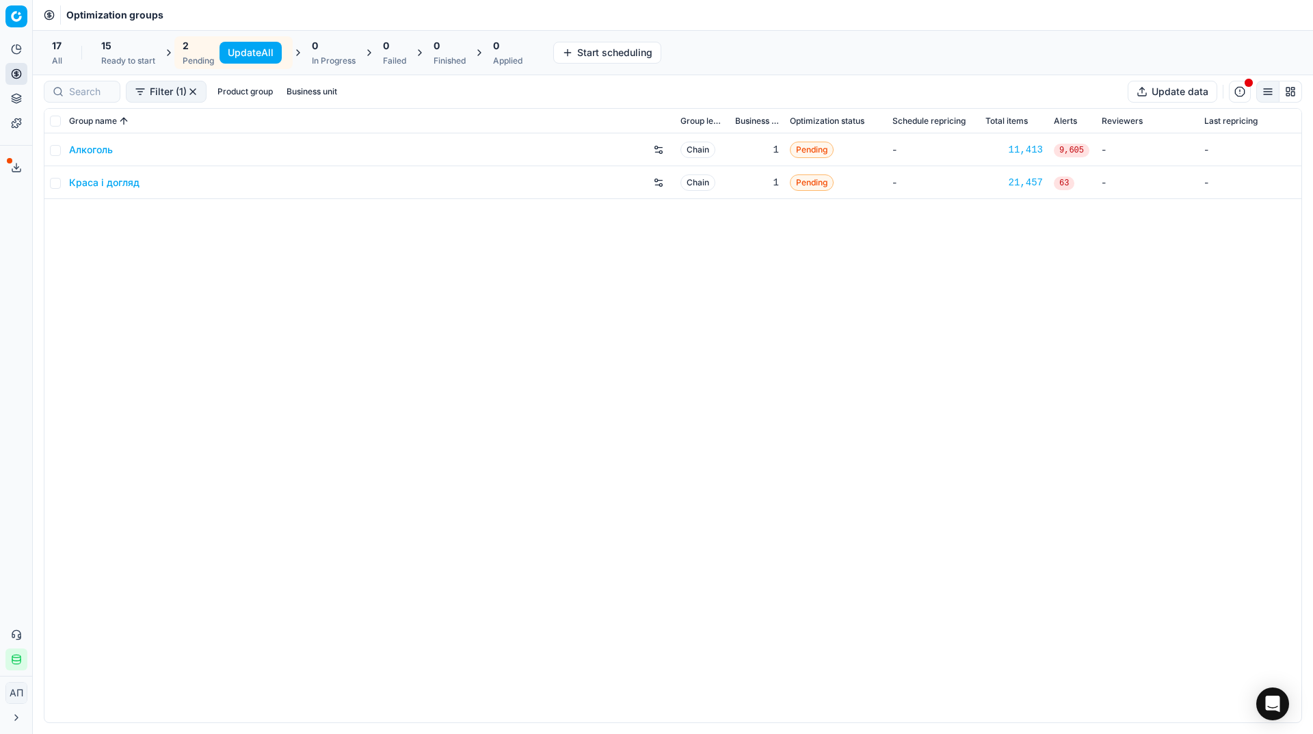
click at [254, 47] on button "Update All" at bounding box center [251, 53] width 62 height 22
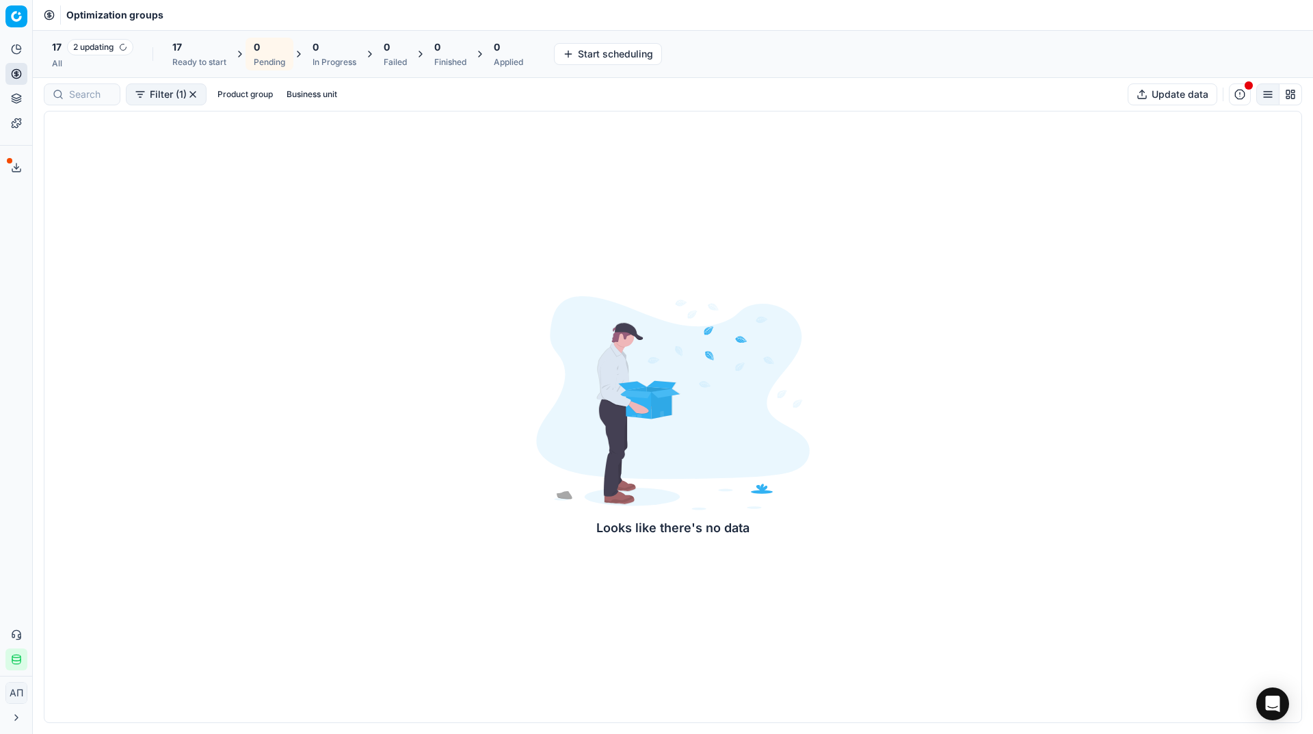
click at [52, 59] on div "All" at bounding box center [92, 63] width 81 height 11
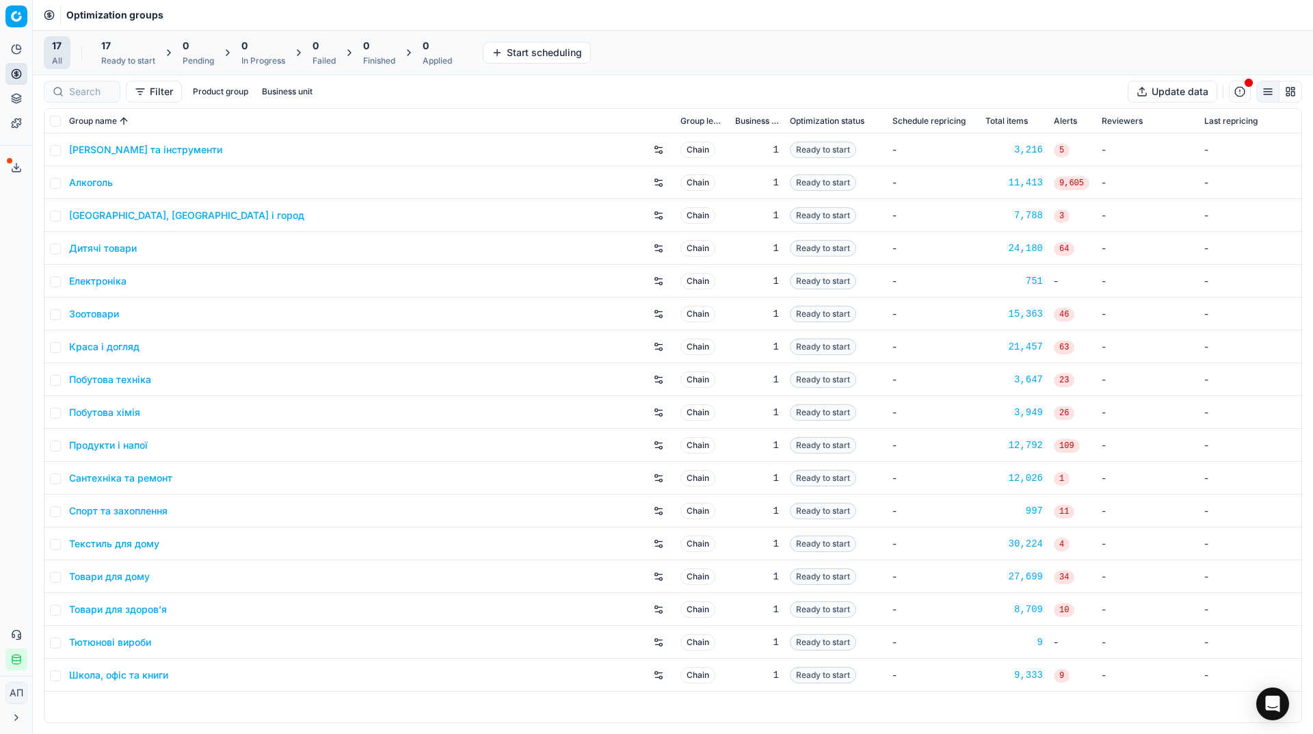
click at [110, 52] on span "17" at bounding box center [106, 46] width 10 height 14
click at [176, 60] on button "Start All" at bounding box center [187, 53] width 53 height 22
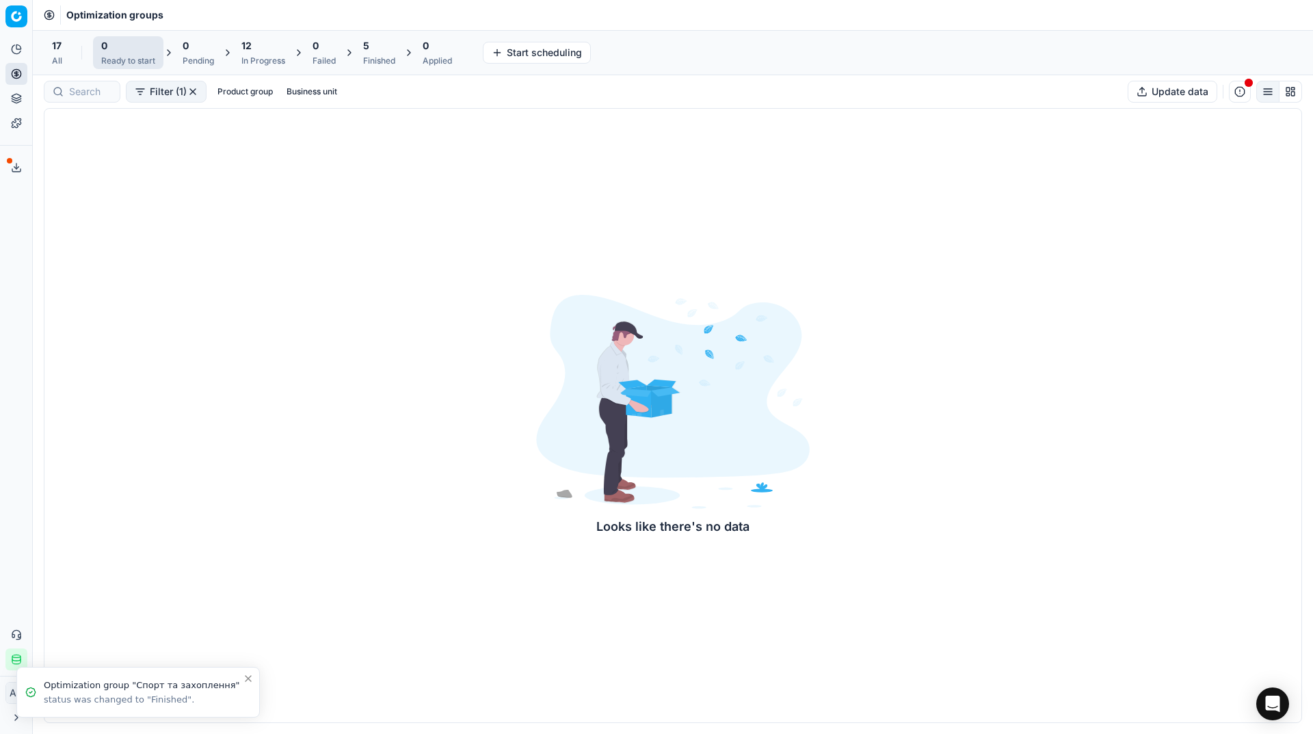
click at [64, 62] on div "17 All" at bounding box center [57, 52] width 27 height 33
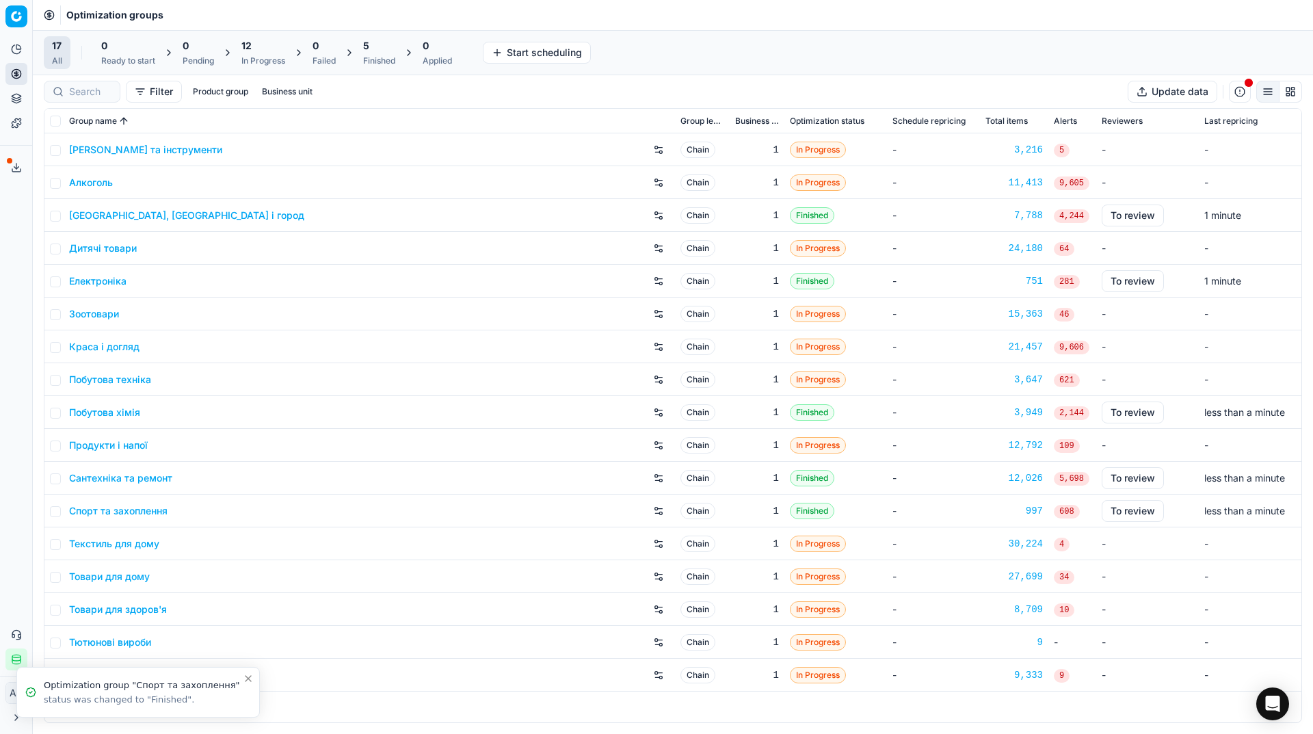
click at [13, 258] on div "Analytics Pricing Product portfolio Templates Export service 13 Contact support…" at bounding box center [16, 354] width 32 height 643
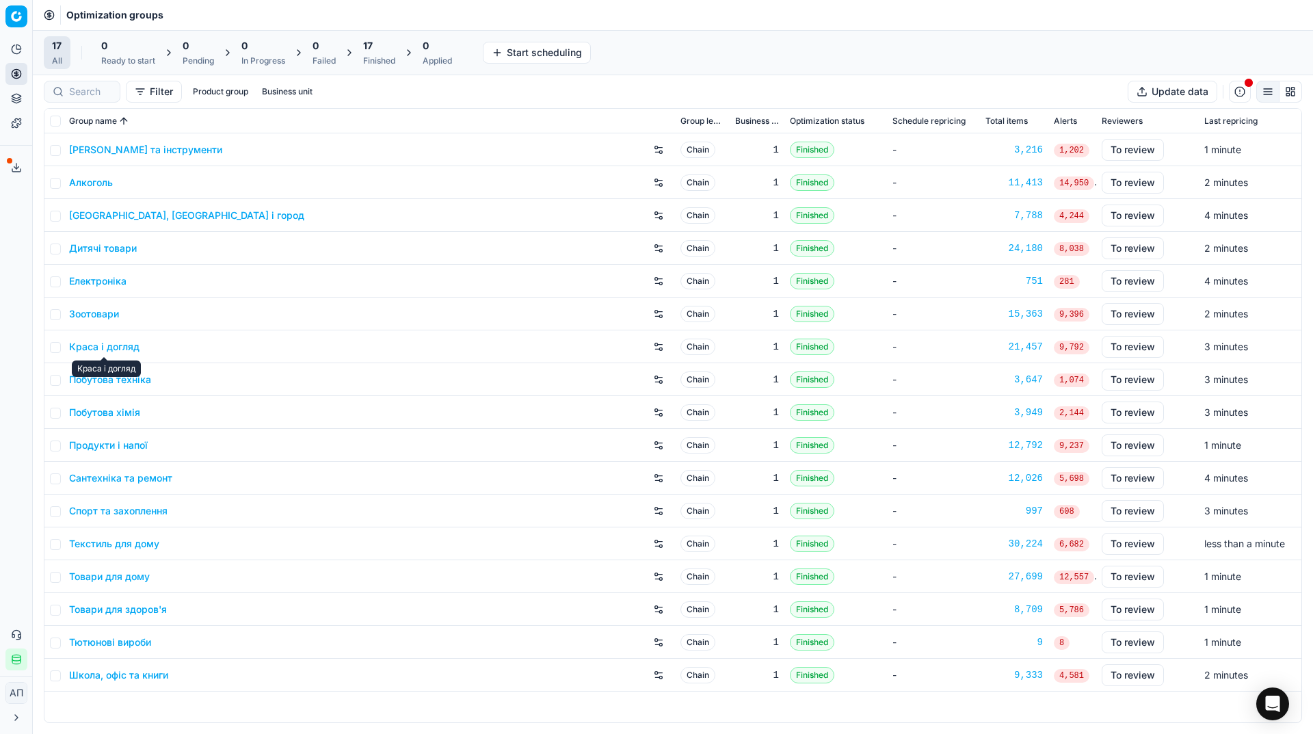
click at [105, 349] on link "Краса і догляд" at bounding box center [104, 347] width 70 height 14
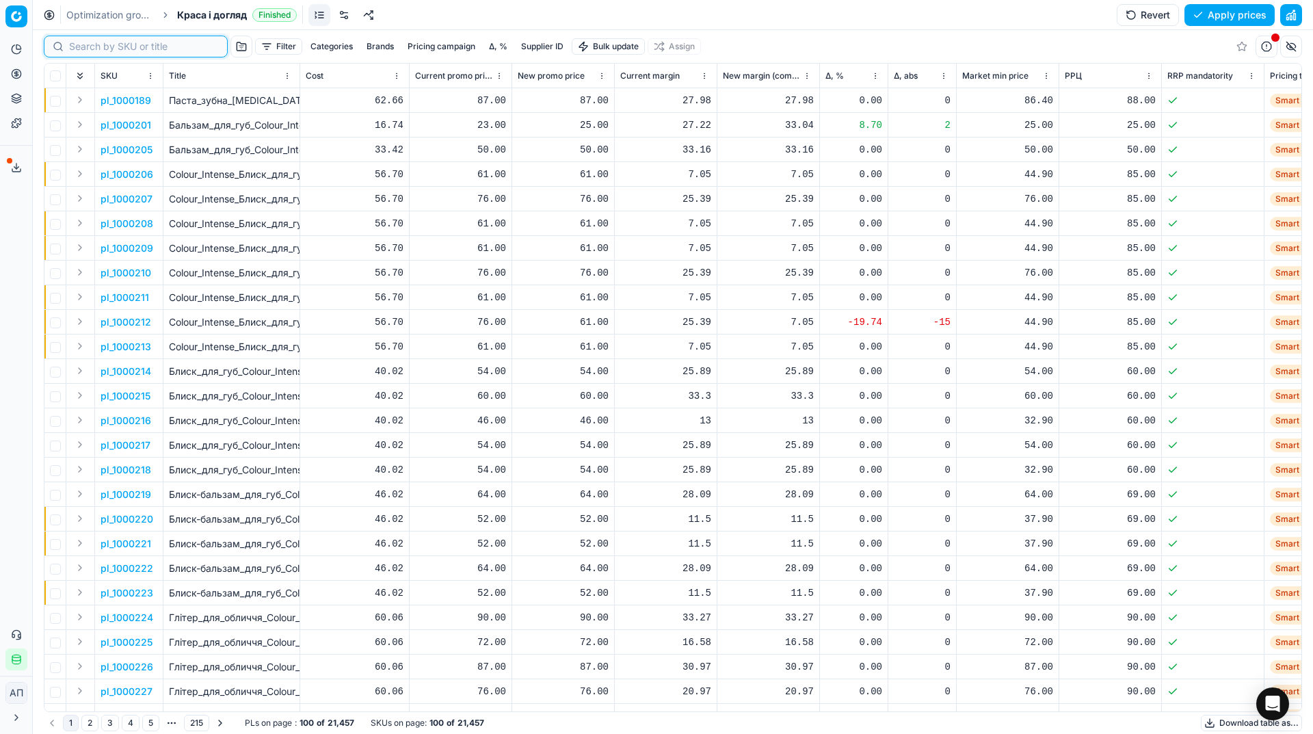
click at [95, 42] on input at bounding box center [144, 47] width 150 height 14
paste input "511711"
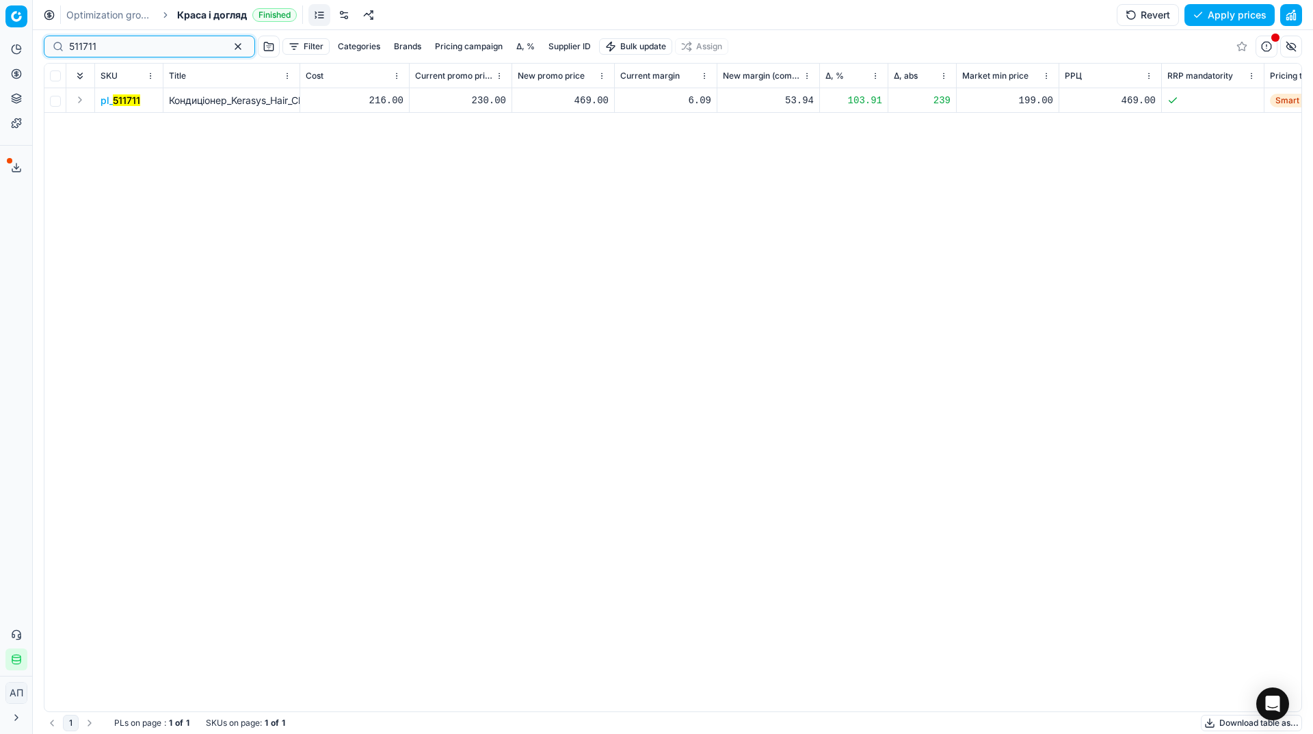
type input "511711"
click at [590, 104] on div "469.00" at bounding box center [563, 101] width 91 height 14
type input "279.00"
click at [594, 312] on div "pl_ 511711 Кондиціонер_Kerasys_Hair_Clinic_Repairing_Rinse_Відновлювальний_600_…" at bounding box center [672, 399] width 1257 height 623
click at [1190, 16] on button "Save and apply" at bounding box center [1224, 15] width 103 height 22
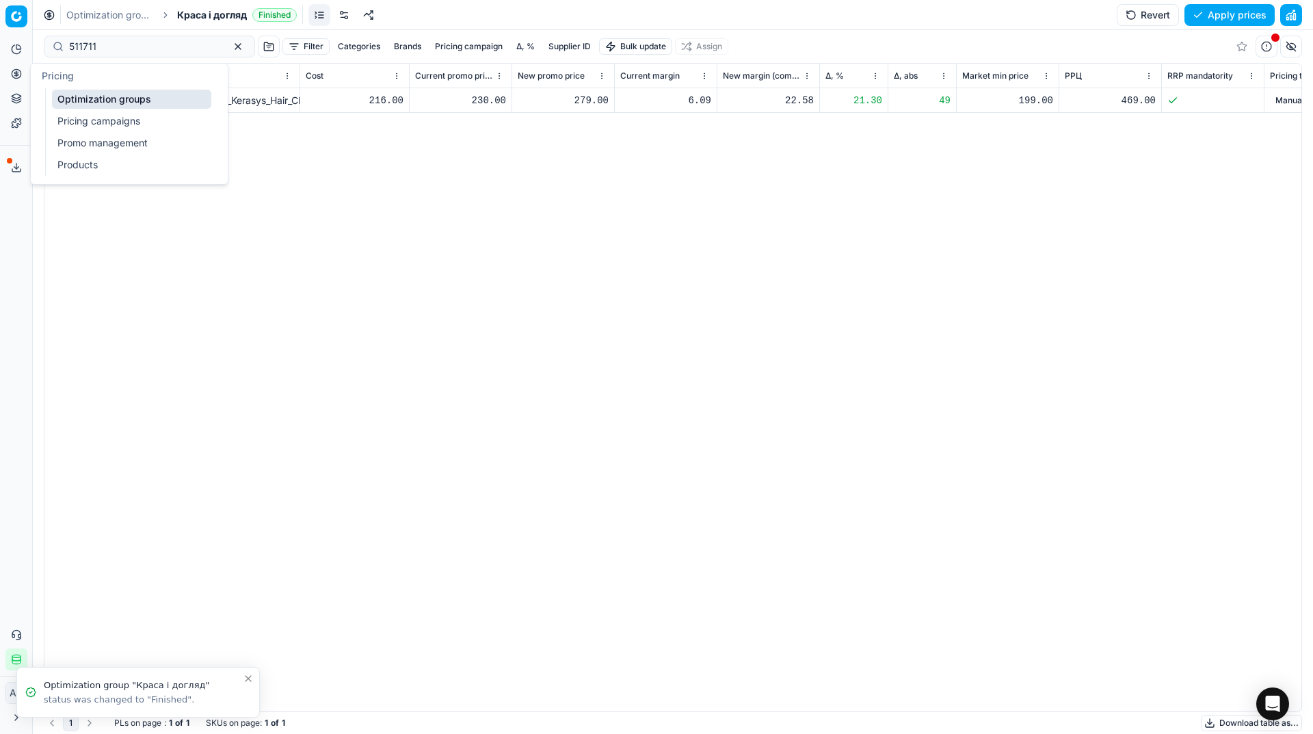
click at [76, 95] on link "Optimization groups" at bounding box center [131, 99] width 159 height 19
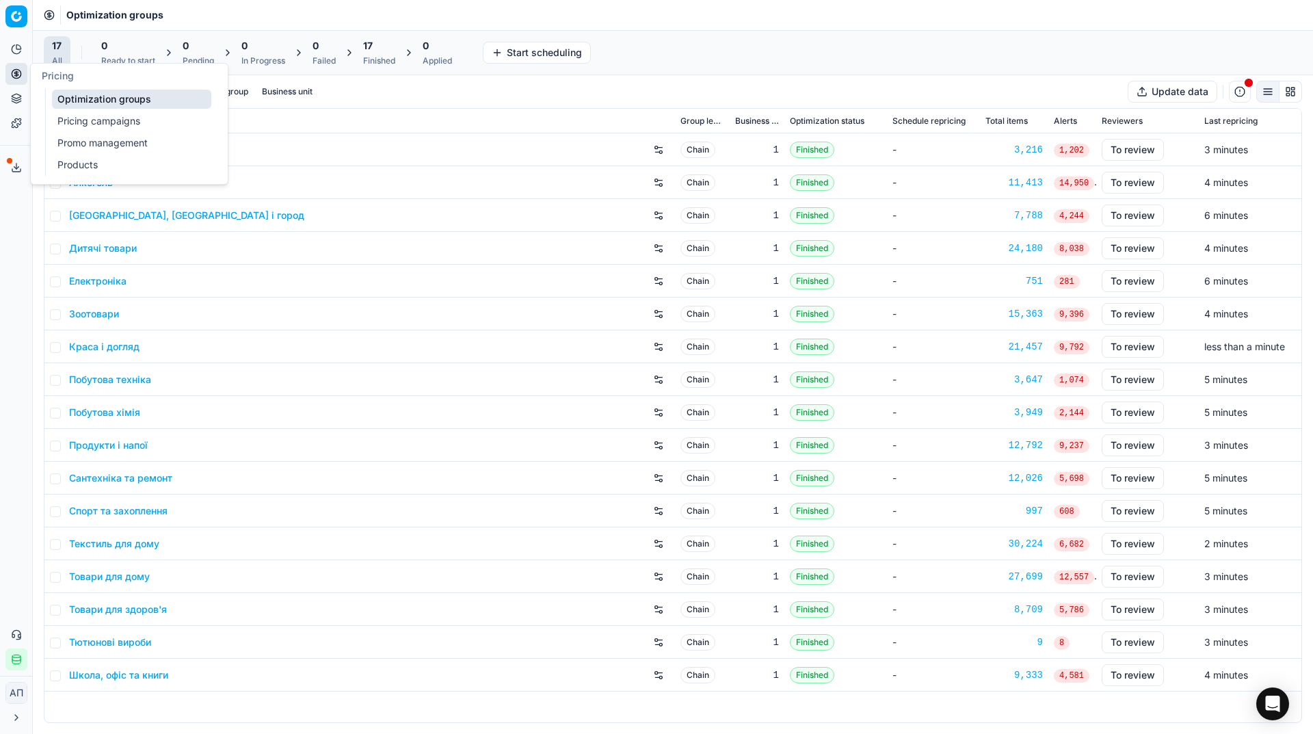
click at [75, 118] on link "Pricing campaigns" at bounding box center [131, 121] width 159 height 19
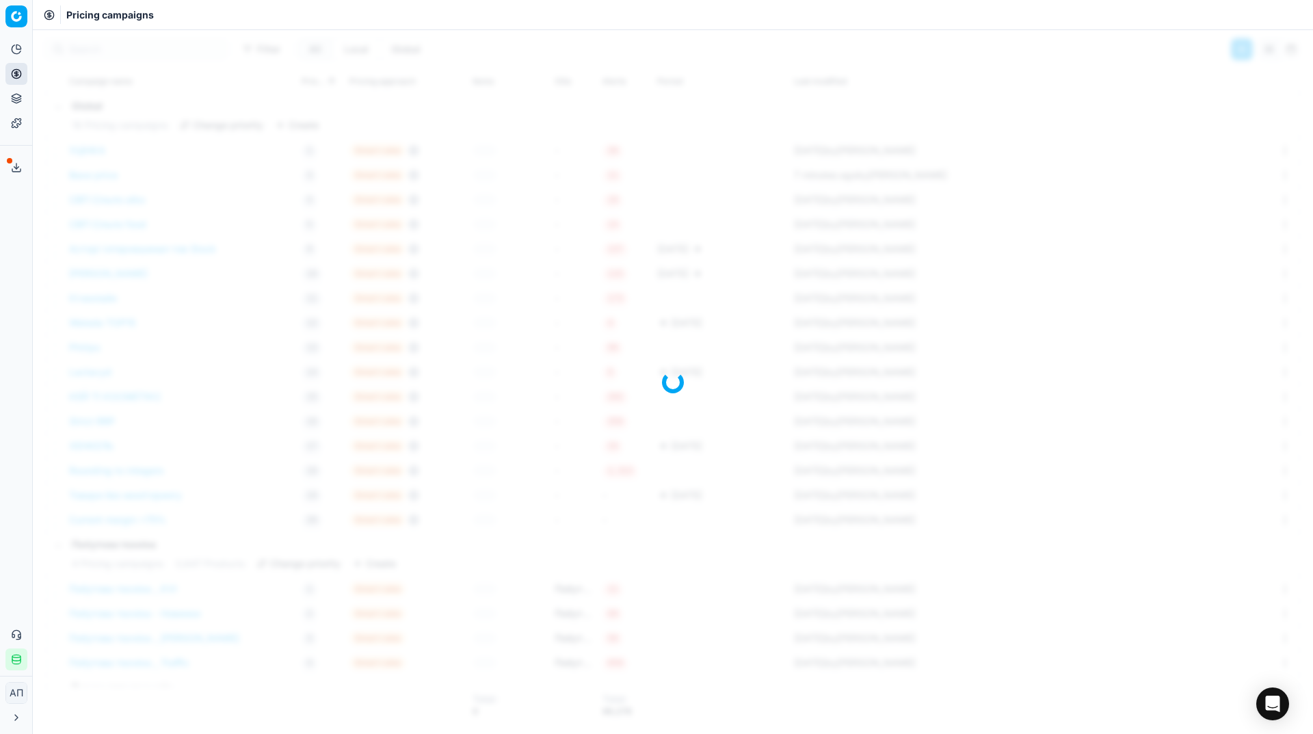
click at [0, 306] on div "Analytics Pricing Product portfolio Templates Export service 13 Contact support…" at bounding box center [16, 354] width 32 height 643
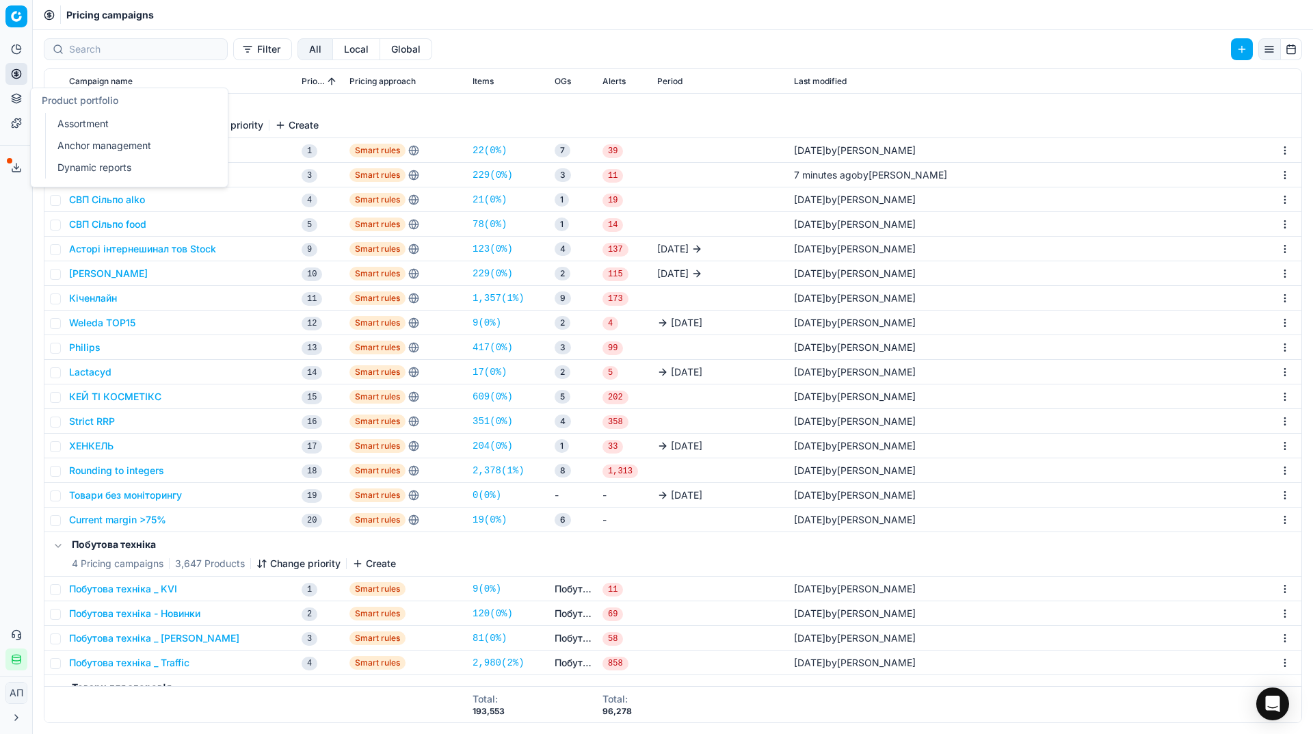
click at [55, 127] on link "Assortment" at bounding box center [131, 123] width 159 height 19
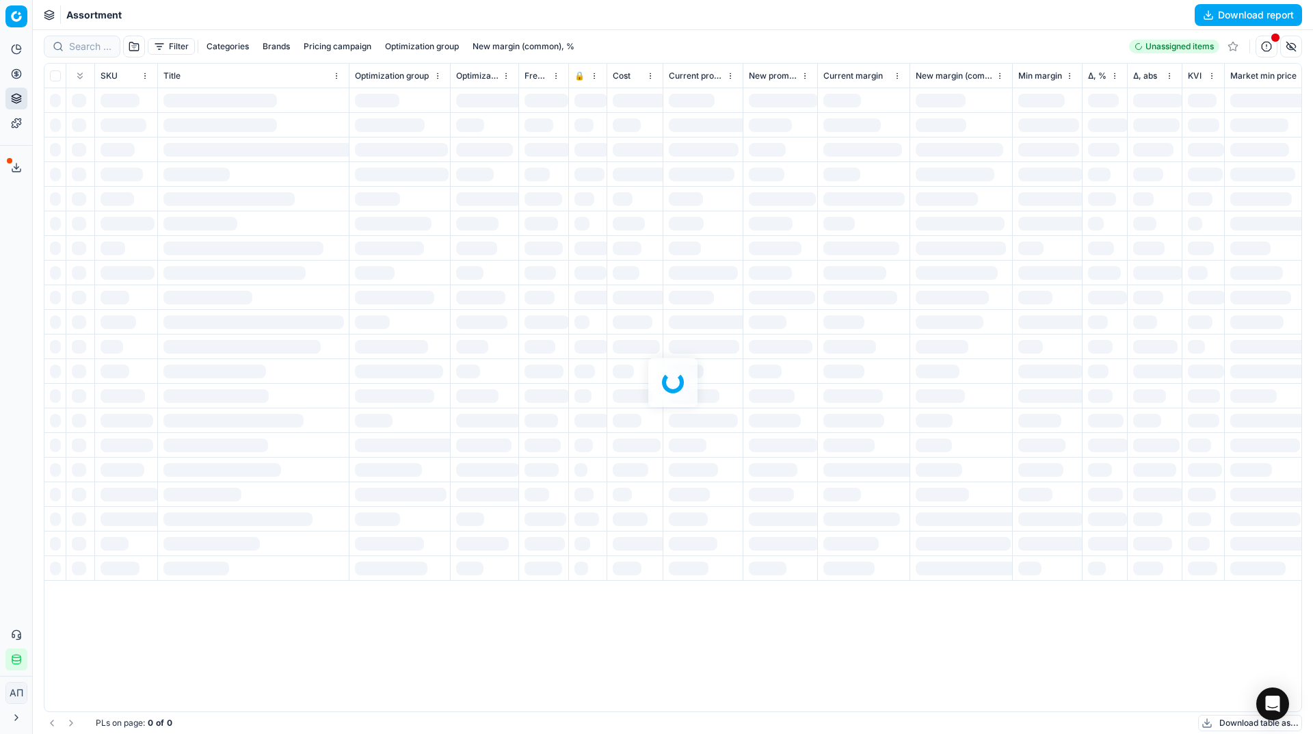
click at [0, 267] on div "Analytics Pricing Product portfolio Templates Export service 13 Contact support…" at bounding box center [16, 354] width 32 height 643
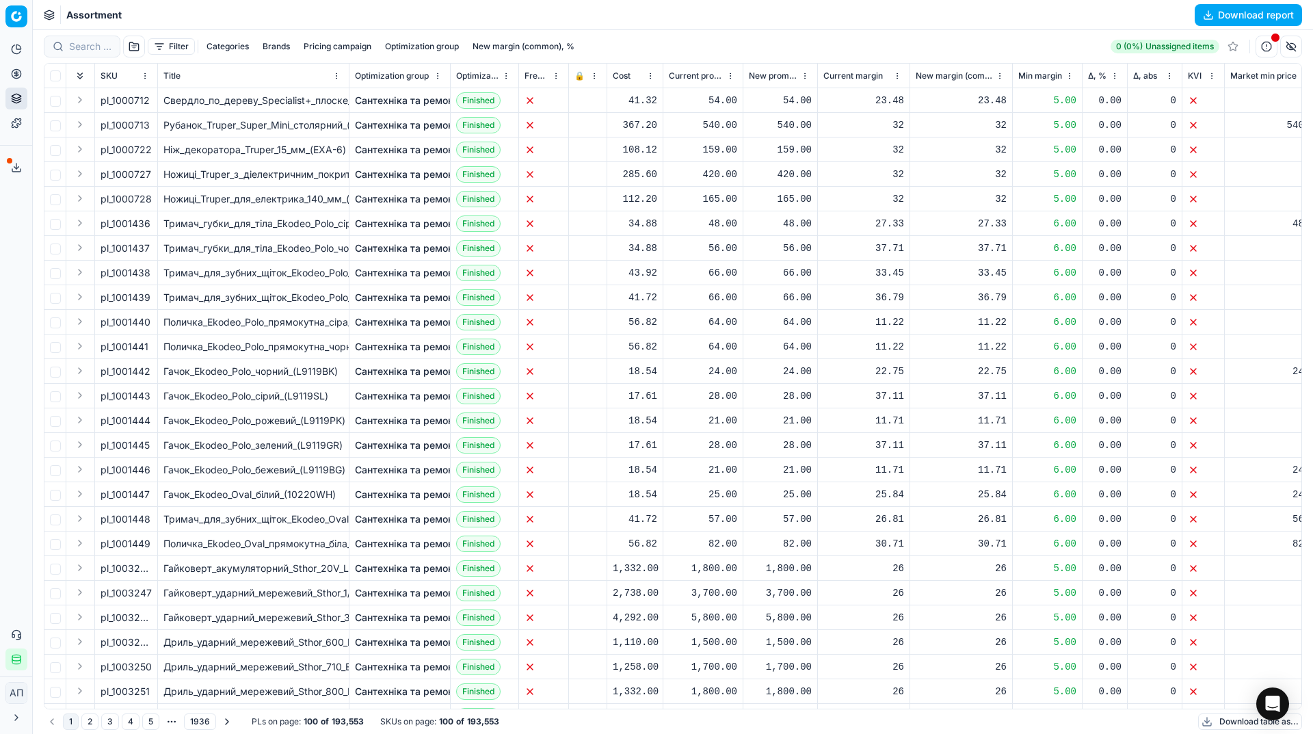
click at [176, 43] on button "Filter" at bounding box center [171, 46] width 47 height 16
click at [133, 47] on html "Pricing platform Analytics Pricing Product portfolio Templates Export service 1…" at bounding box center [656, 367] width 1313 height 734
click at [133, 46] on button "button" at bounding box center [134, 47] width 22 height 22
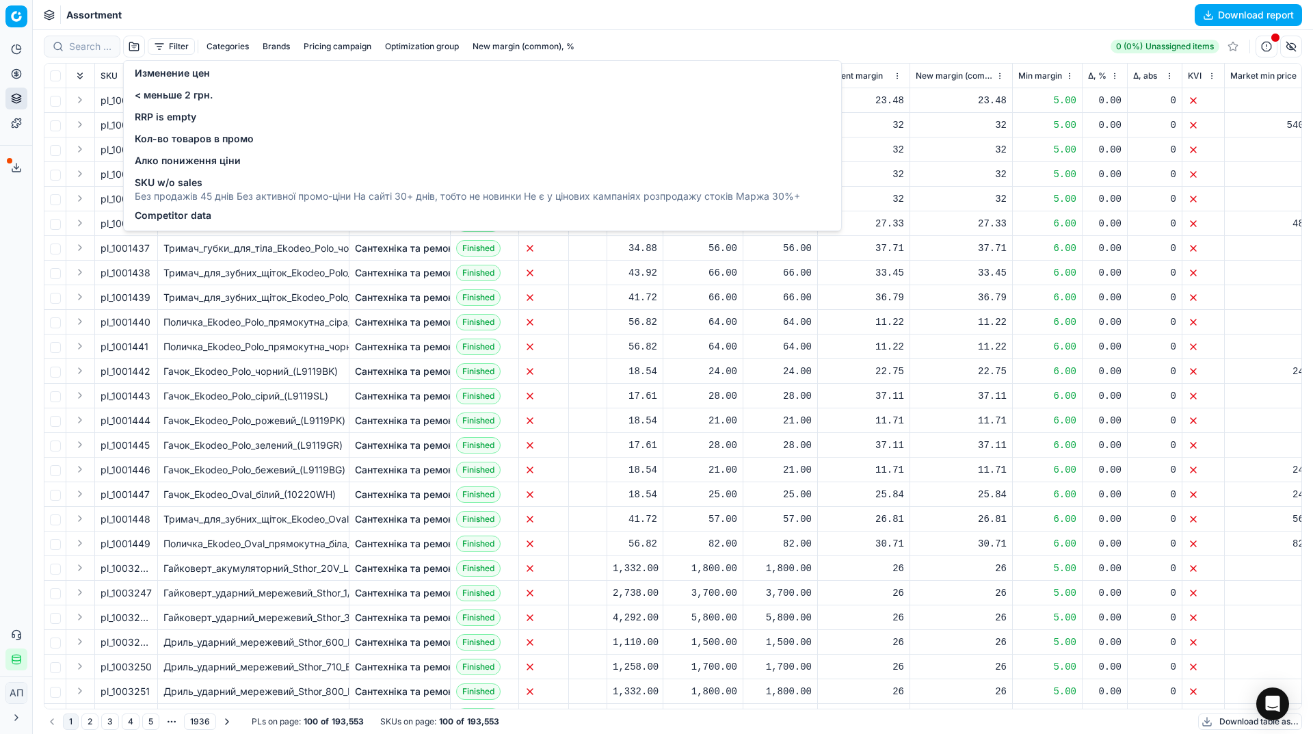
click at [153, 75] on span "Изменение цен" at bounding box center [172, 73] width 75 height 14
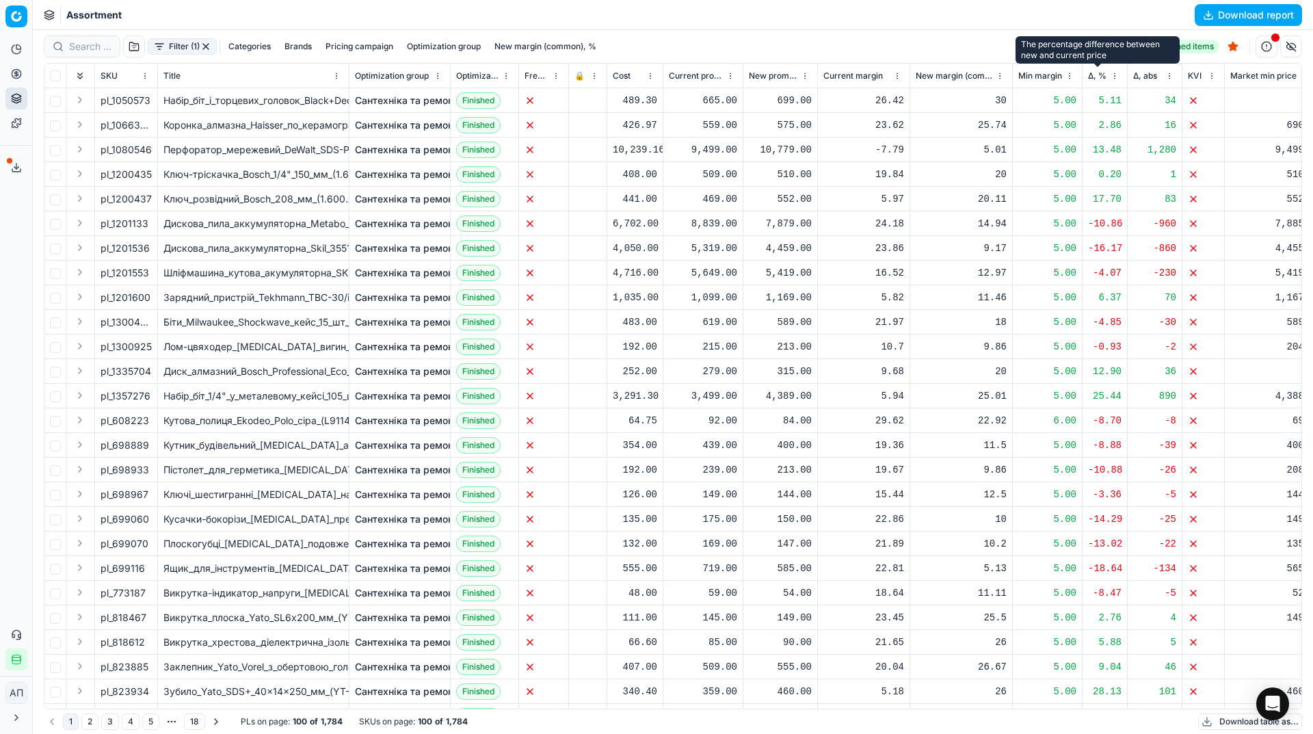
click at [1101, 75] on span "Δ, %" at bounding box center [1097, 75] width 18 height 11
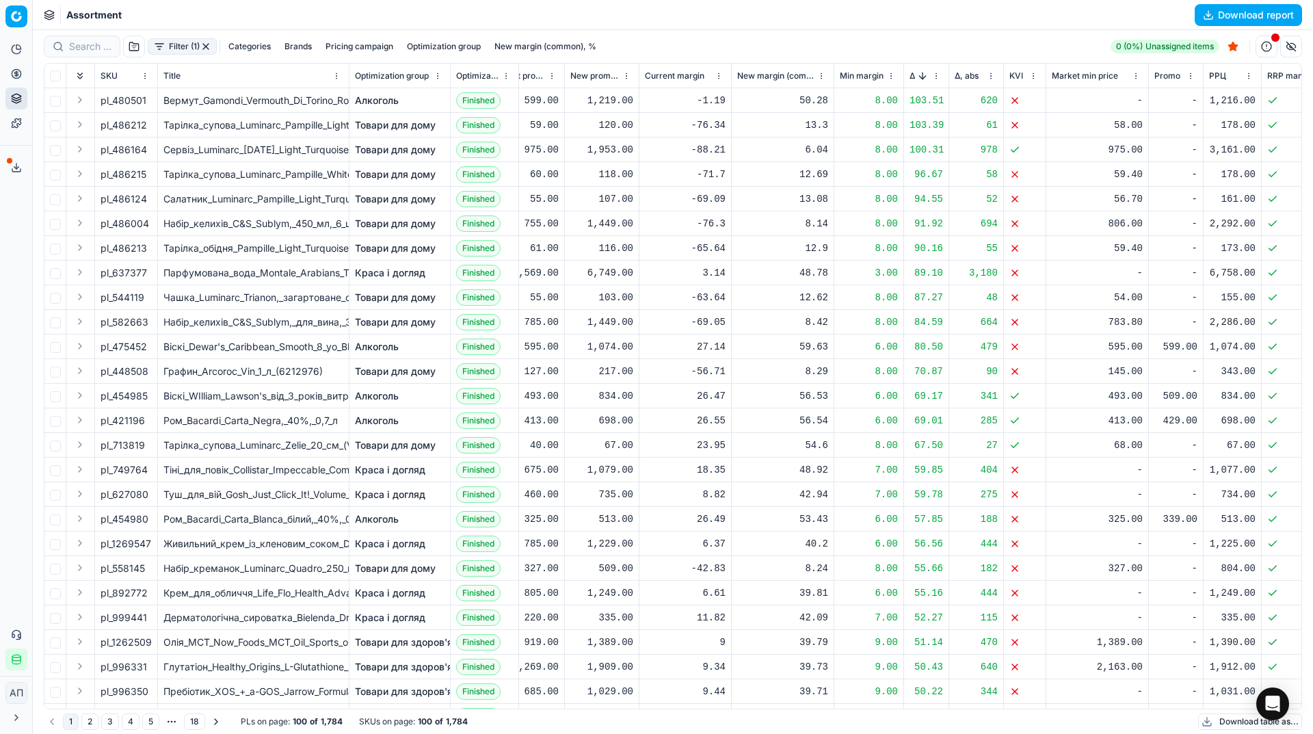
scroll to position [0, 179]
click at [127, 122] on span "pl_486212" at bounding box center [124, 125] width 47 height 14
click at [145, 131] on button "button" at bounding box center [145, 125] width 14 height 14
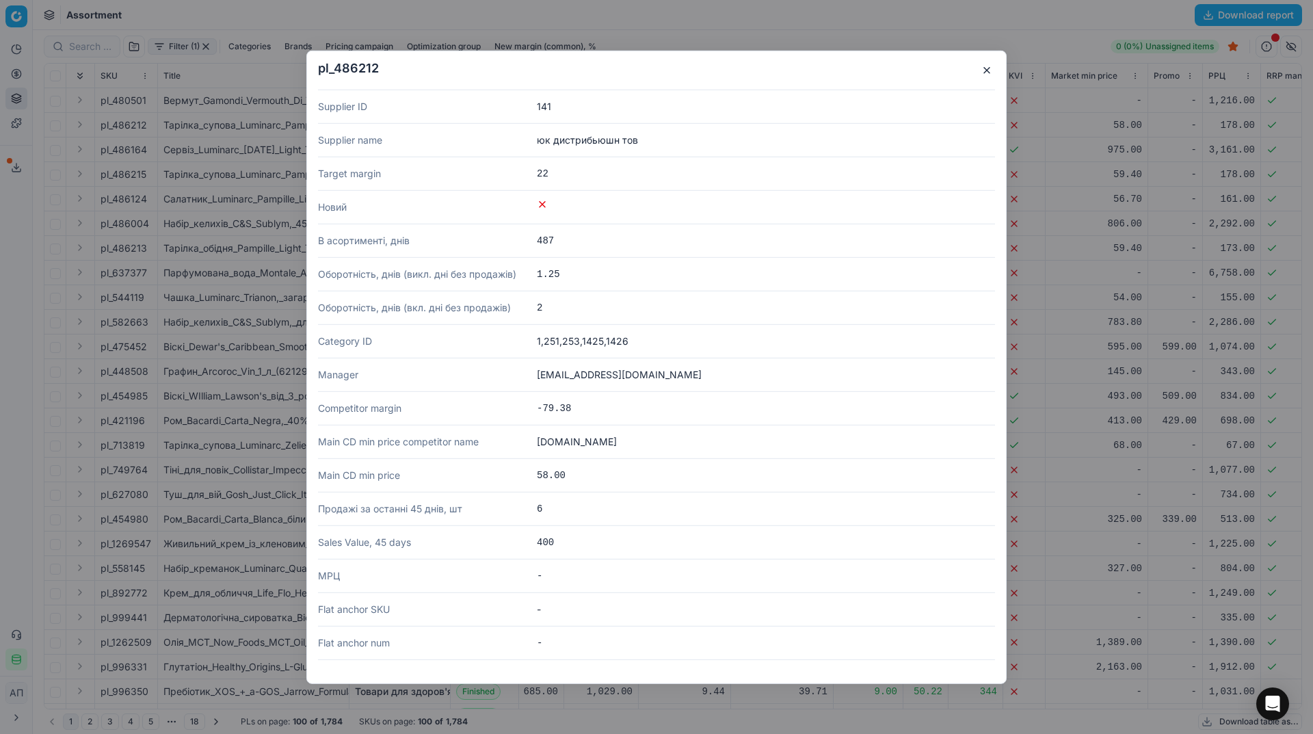
scroll to position [2547, 0]
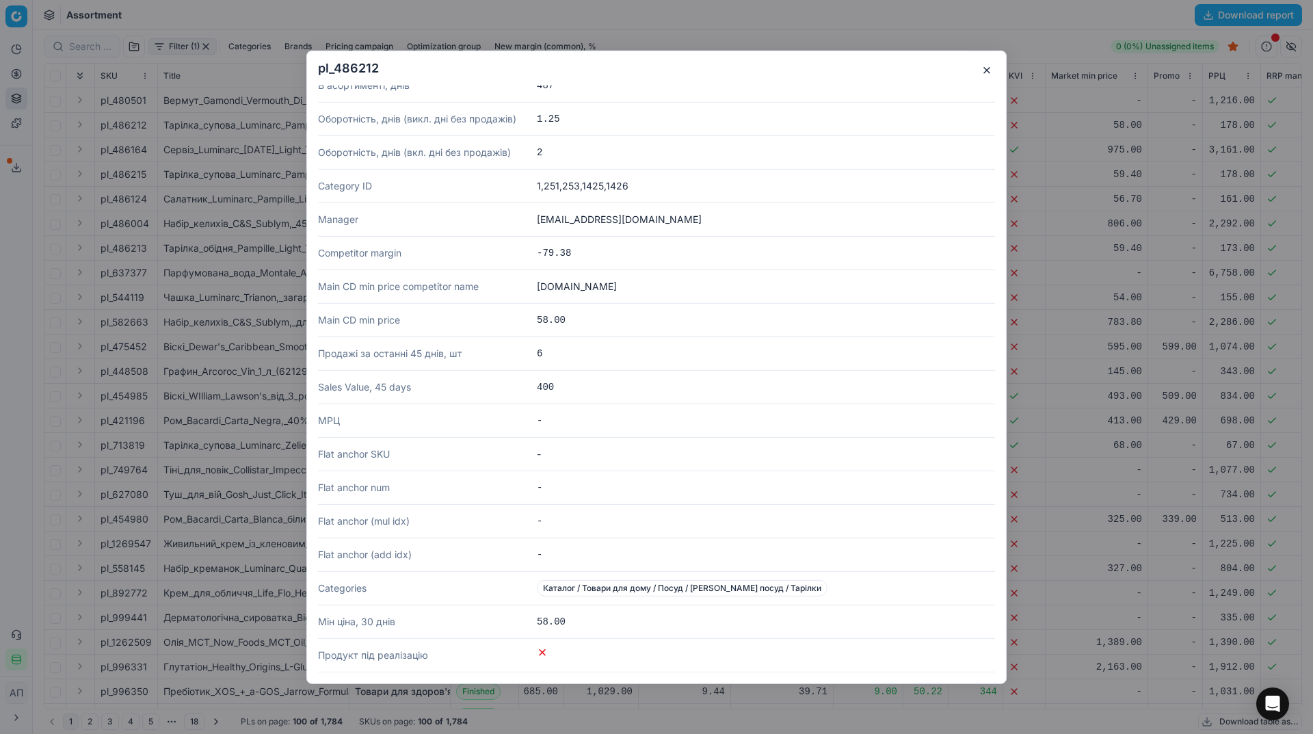
click at [989, 71] on button "button" at bounding box center [987, 70] width 16 height 16
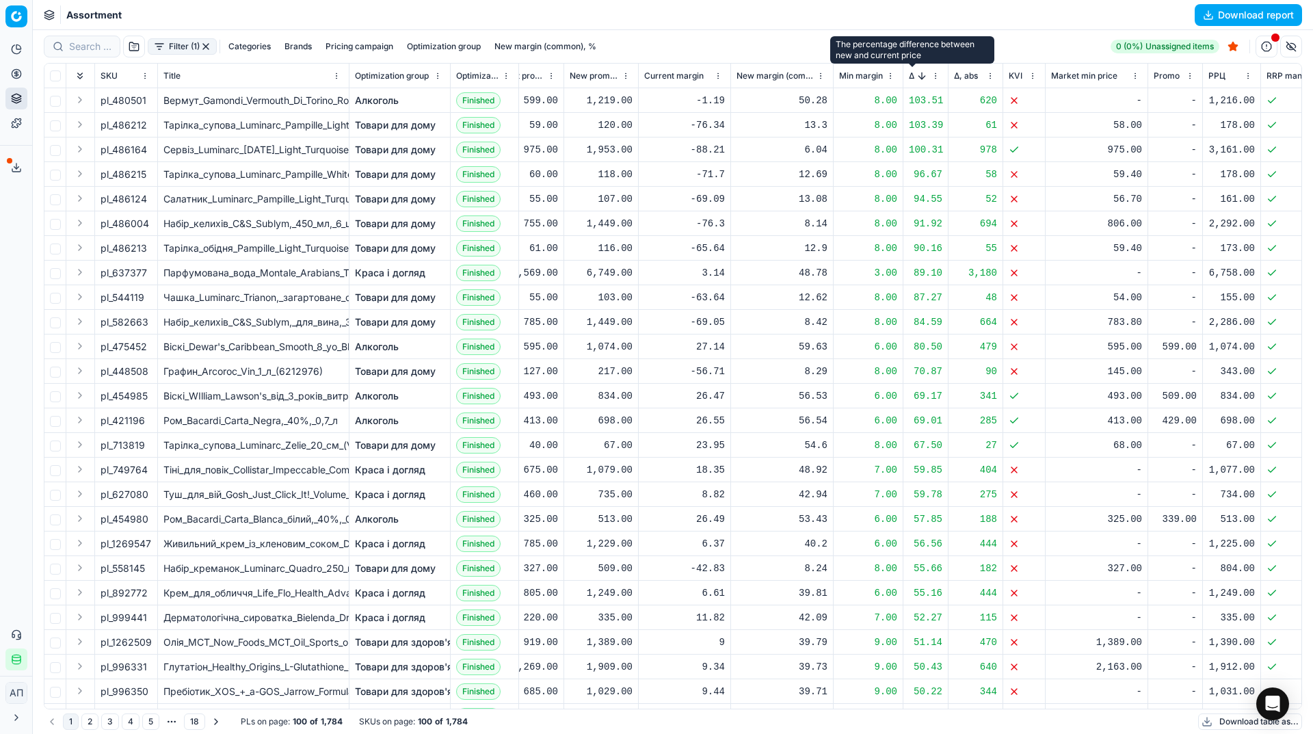
click at [915, 78] on span "Δ, %" at bounding box center [912, 75] width 6 height 11
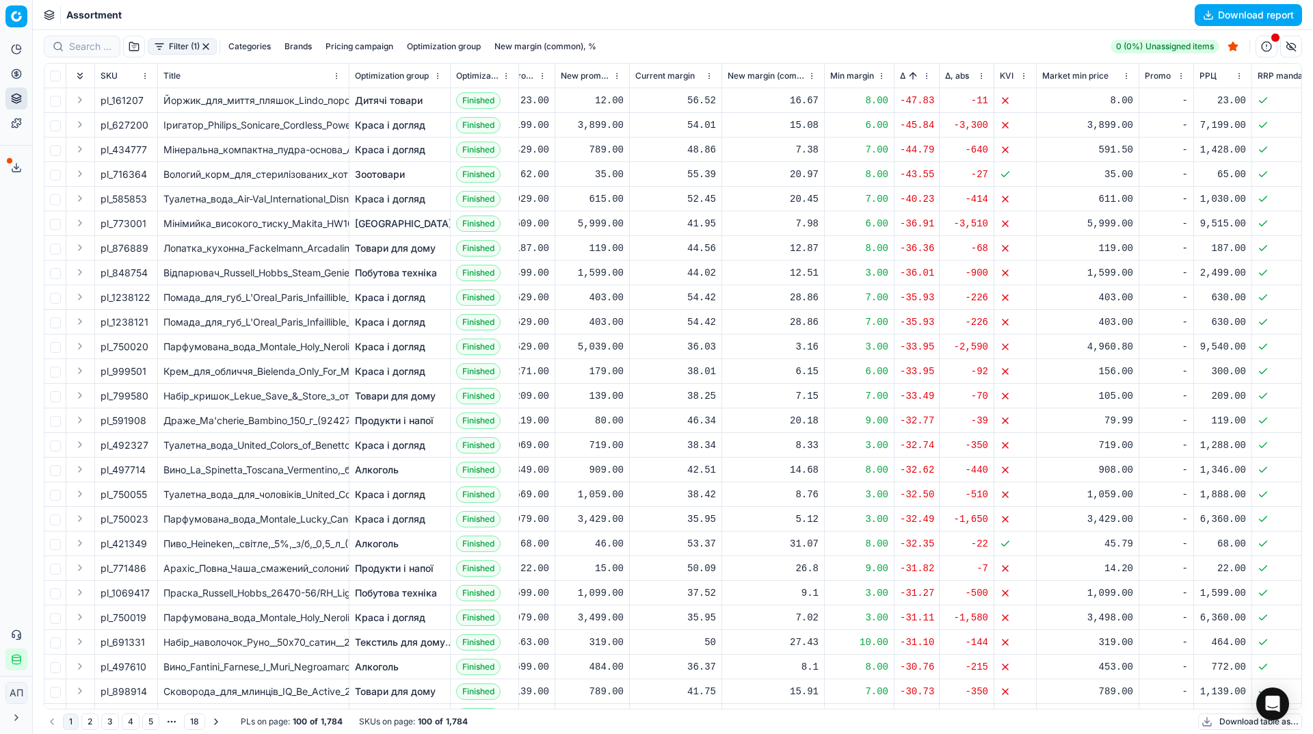
scroll to position [0, 190]
click at [61, 94] on link "Optimization groups" at bounding box center [131, 99] width 159 height 19
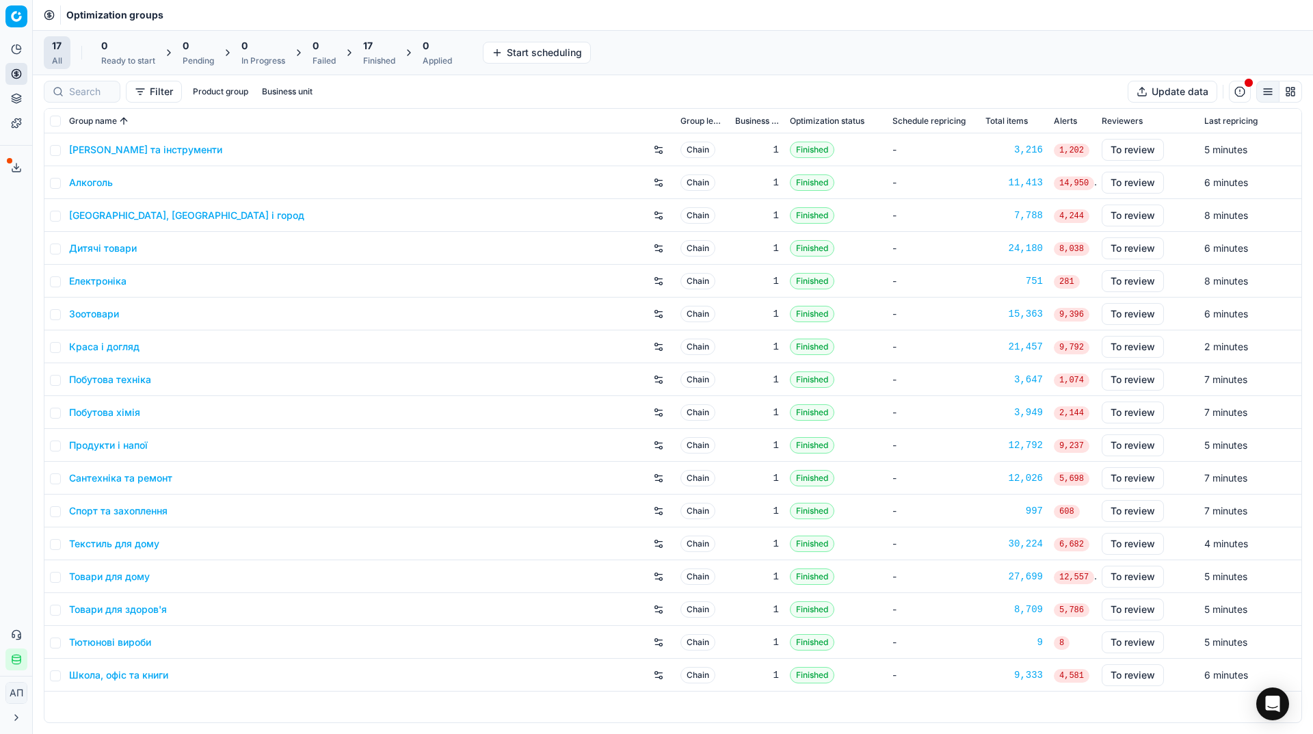
click at [6, 302] on div "Analytics Pricing Product portfolio Templates Export service 13 Contact support…" at bounding box center [16, 354] width 32 height 643
click at [358, 51] on div "17 Finished" at bounding box center [379, 52] width 49 height 33
click at [458, 52] on button "Apply prices All" at bounding box center [446, 53] width 90 height 22
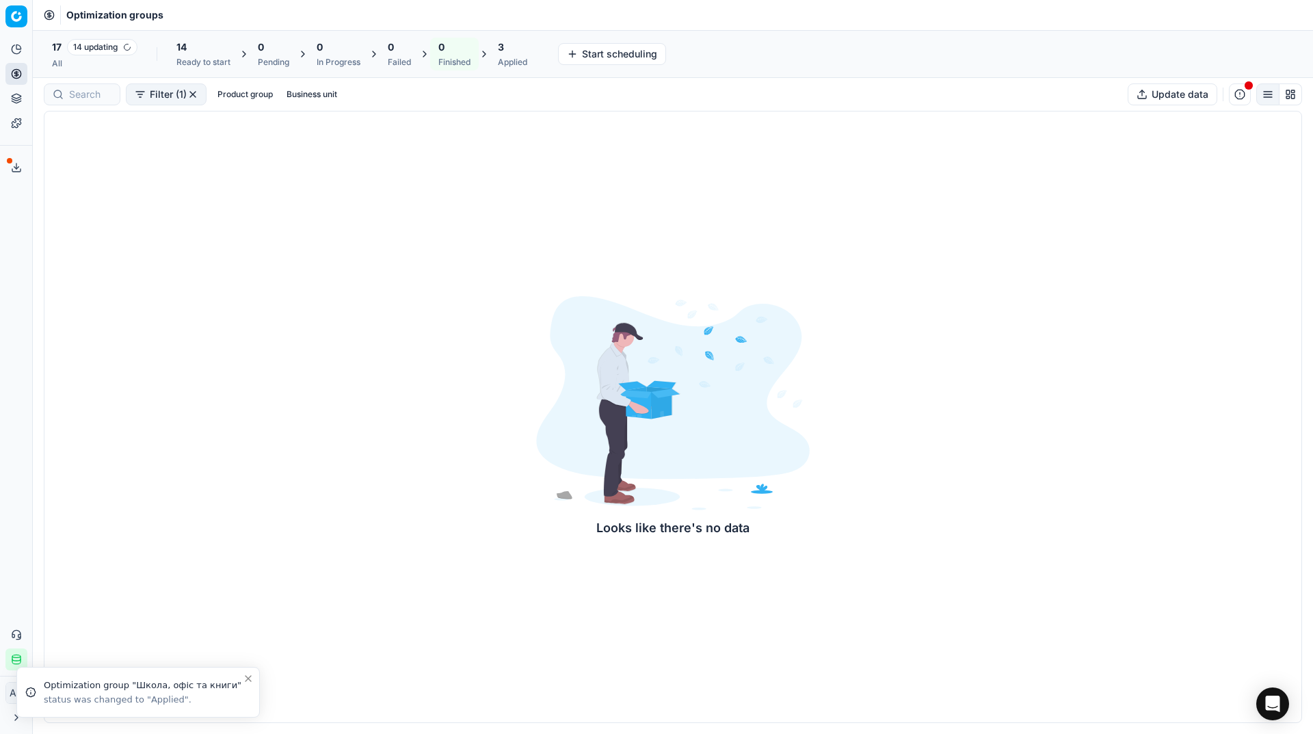
click at [97, 64] on div "All" at bounding box center [95, 63] width 86 height 11
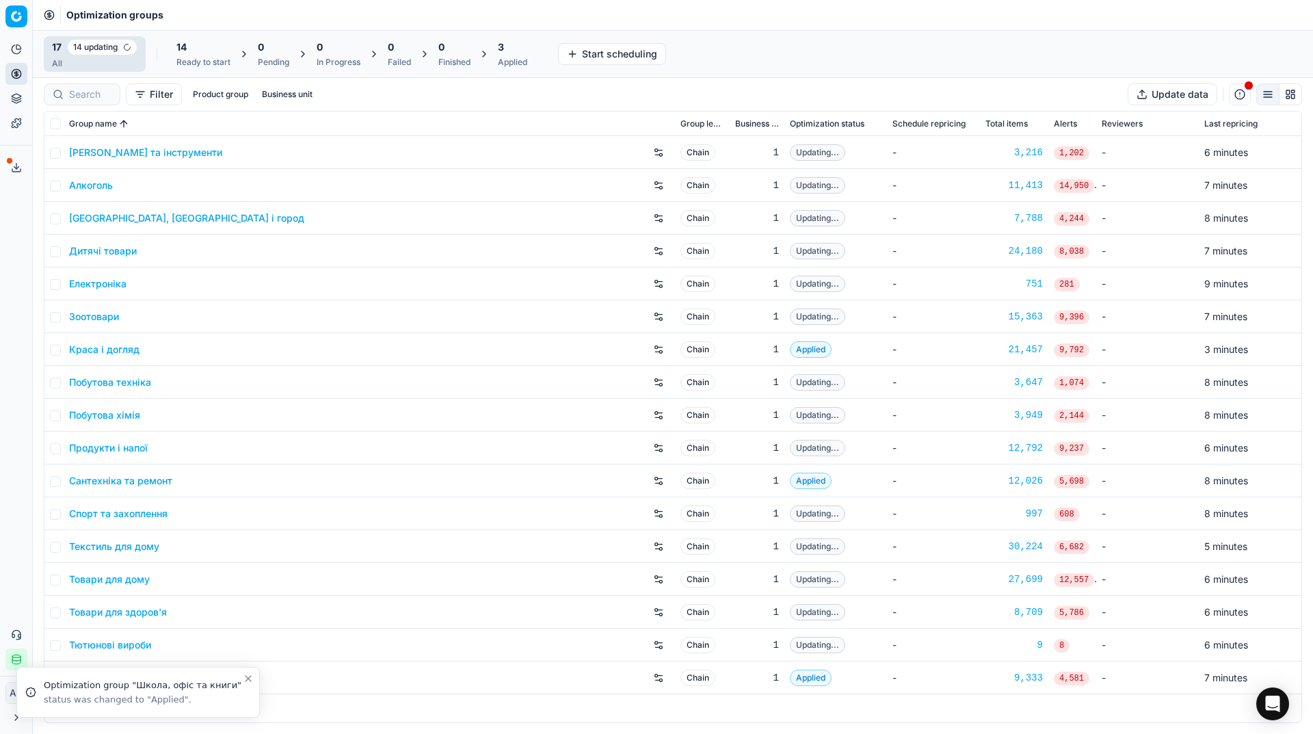
click at [6, 258] on div "Analytics Pricing Product portfolio Templates Export service 13 Contact support…" at bounding box center [16, 354] width 32 height 643
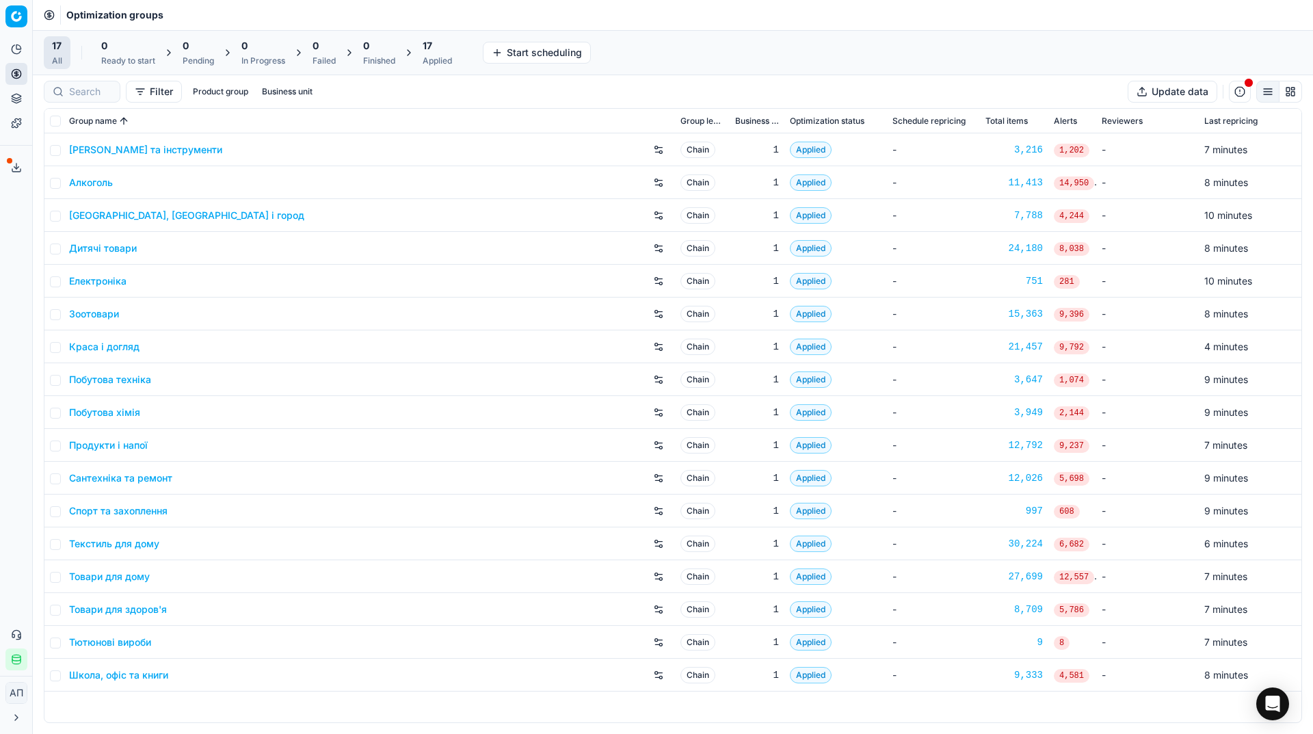
click at [835, 60] on div "17 All 0 Ready to start 0 Pending 0 In Progress 0 Failed 0 Finished 17 Applied …" at bounding box center [673, 52] width 1259 height 33
click at [430, 65] on div "Applied" at bounding box center [437, 60] width 29 height 11
click at [491, 54] on button "Export prices All" at bounding box center [504, 53] width 92 height 22
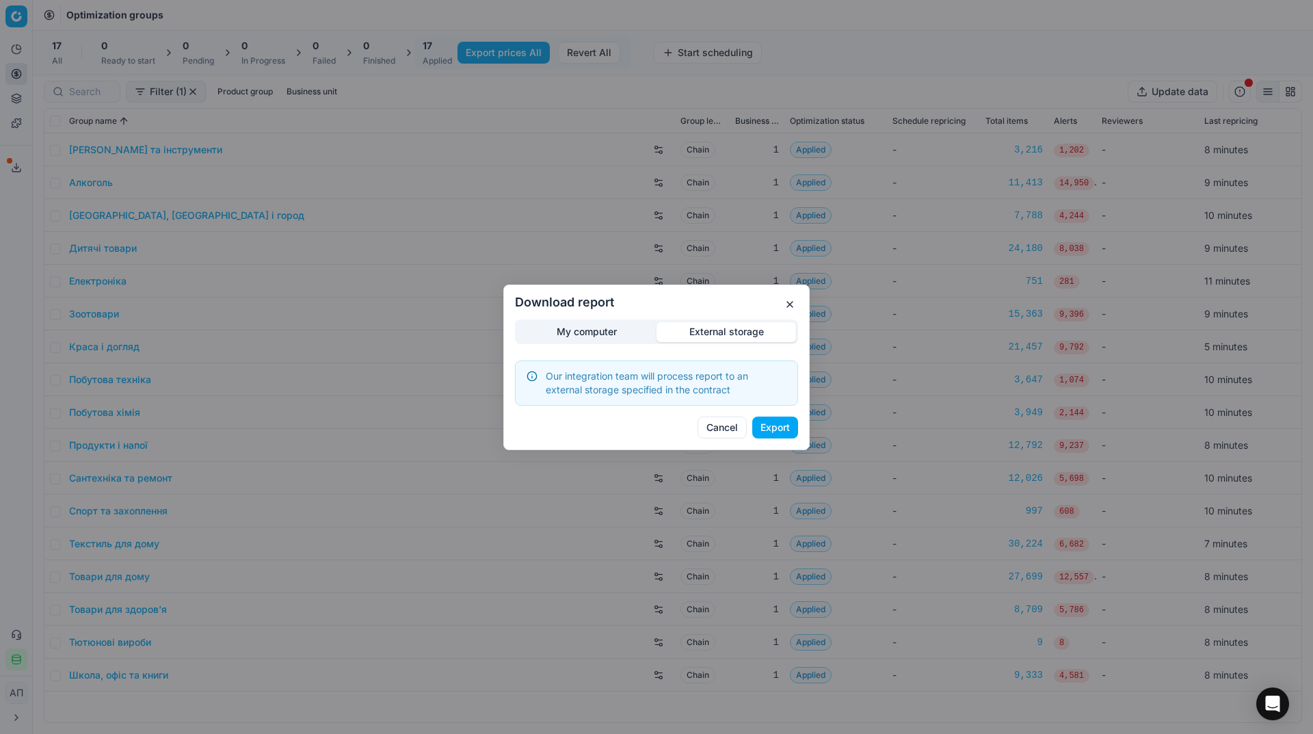
click at [729, 270] on div "Download report My computer External storage Our integration team will process …" at bounding box center [656, 367] width 1313 height 734
click at [777, 432] on button "Export" at bounding box center [775, 428] width 46 height 22
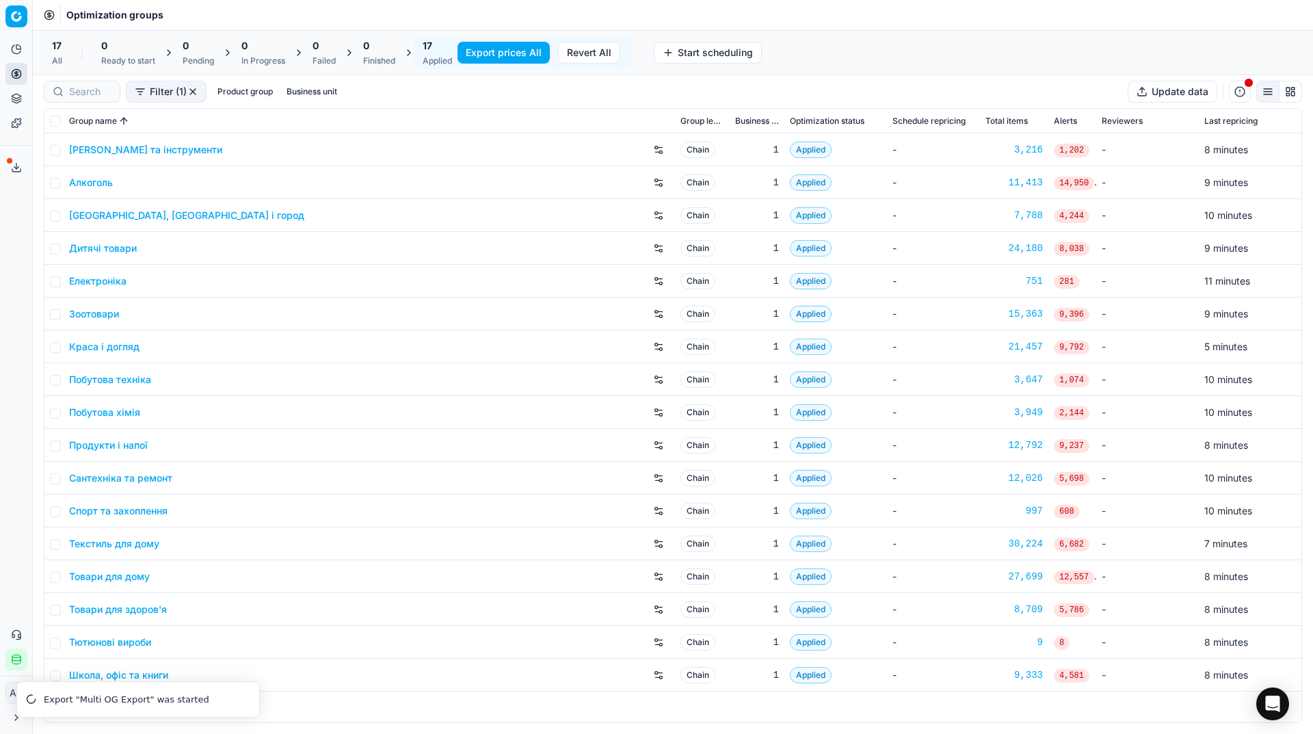
click at [12, 174] on button "Export service" at bounding box center [16, 168] width 22 height 22
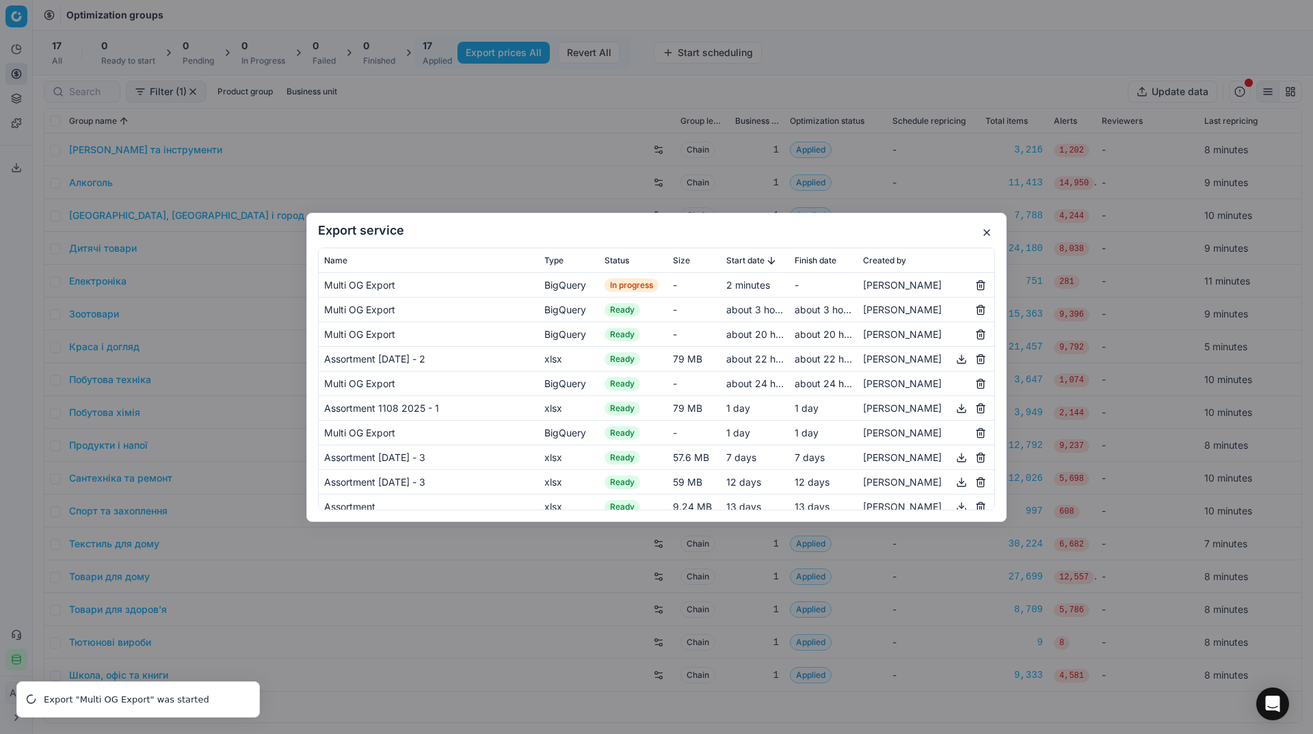
click at [901, 230] on h2 "Export service" at bounding box center [656, 230] width 677 height 12
click at [985, 232] on button "button" at bounding box center [987, 232] width 16 height 16
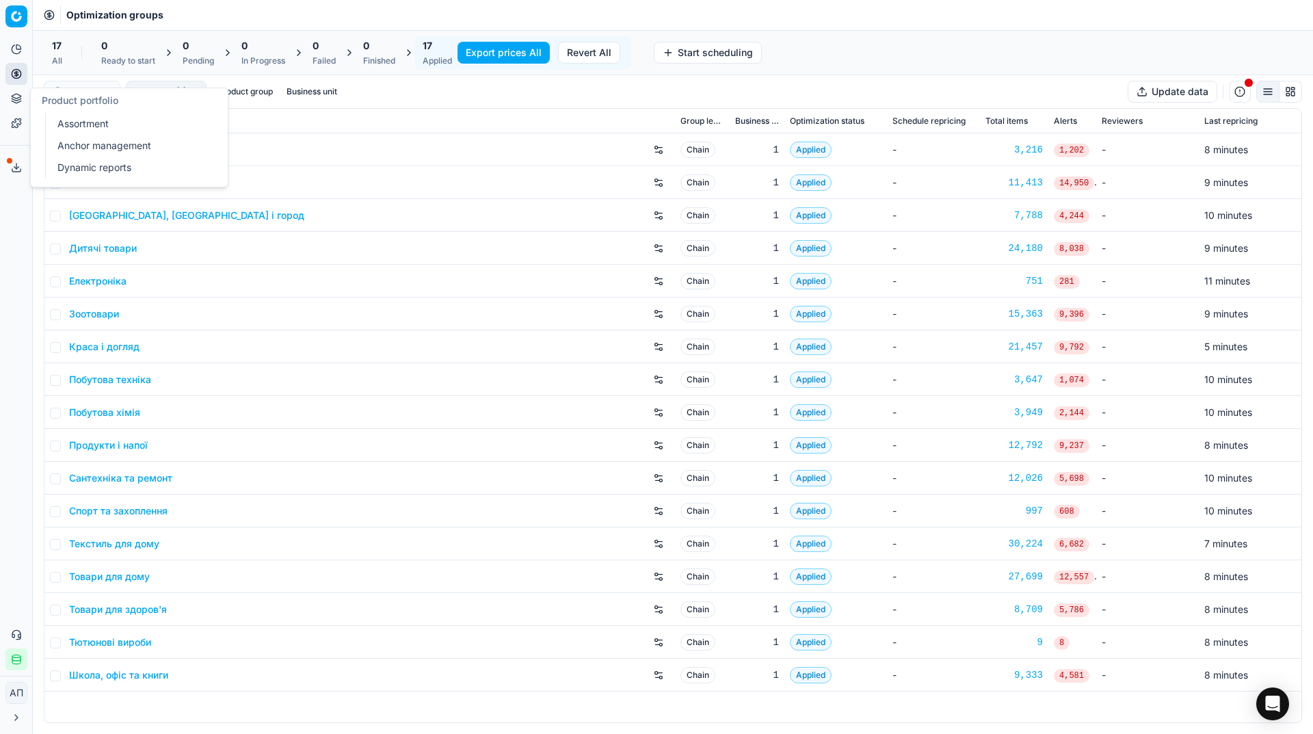
click at [64, 124] on link "Assortment" at bounding box center [131, 123] width 159 height 19
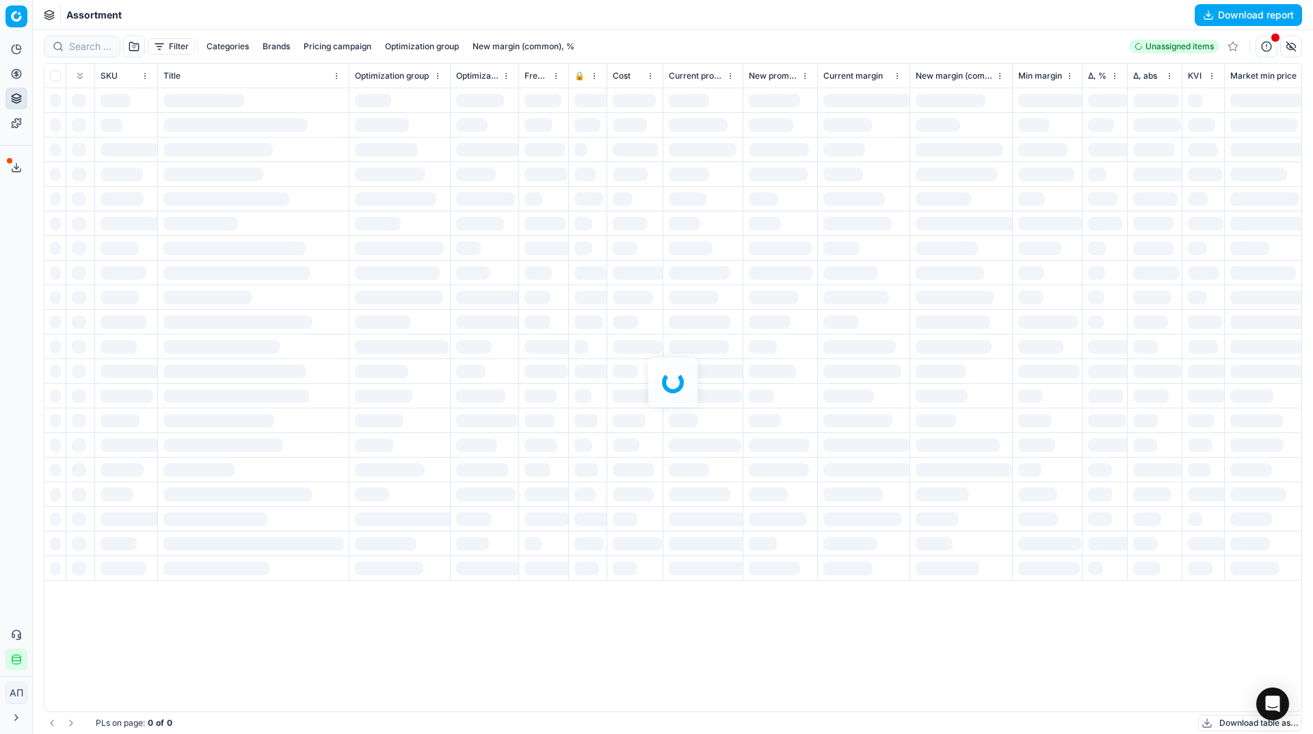
click at [0, 239] on div "Analytics Pricing Product portfolio Templates Export service 14 Contact support…" at bounding box center [16, 354] width 32 height 643
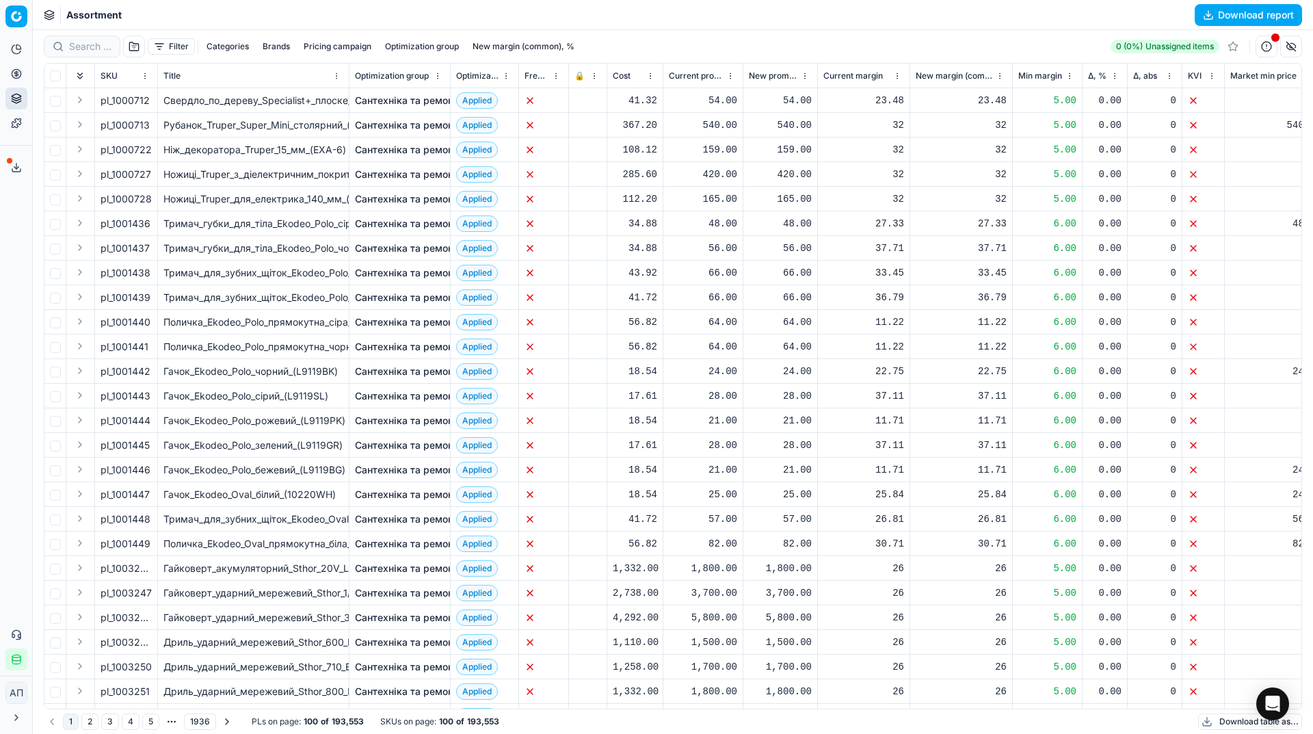
click at [1208, 11] on button "Download report" at bounding box center [1248, 15] width 107 height 22
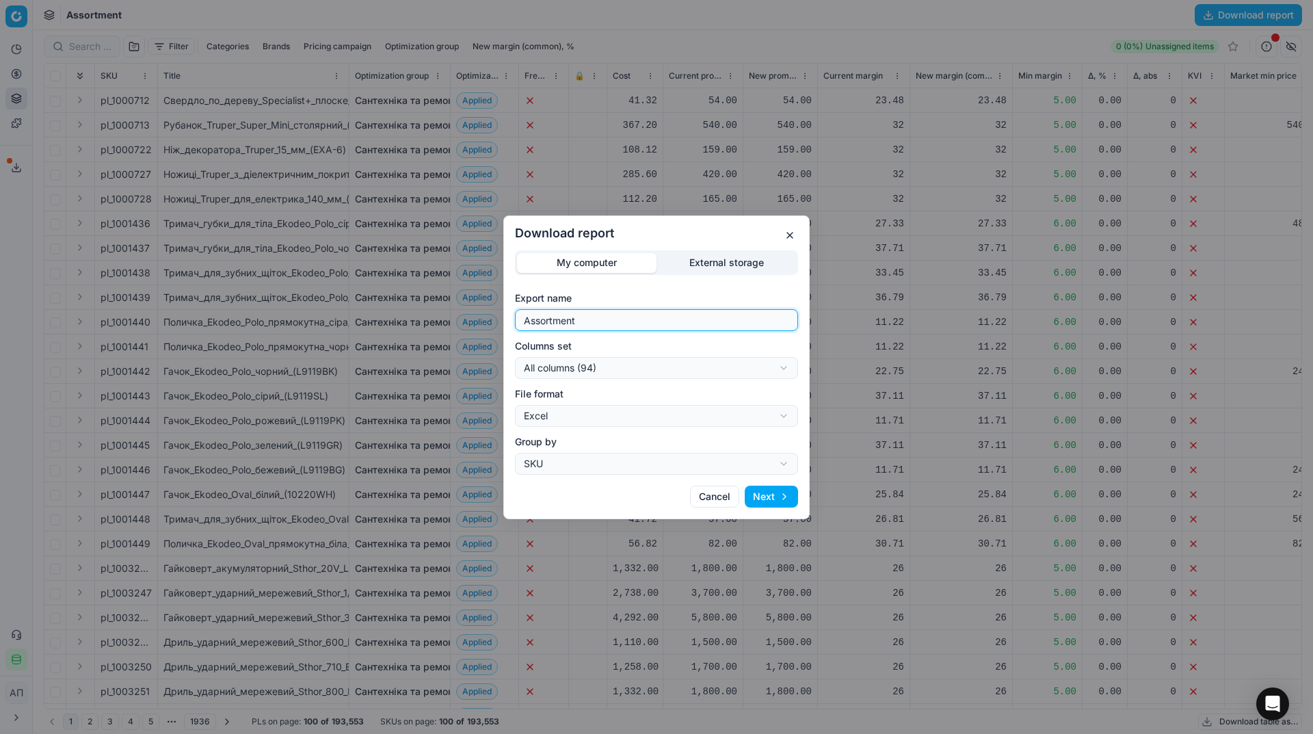
click at [703, 311] on input "Assortment" at bounding box center [656, 320] width 271 height 21
type input "Assortment [DATE] - 2"
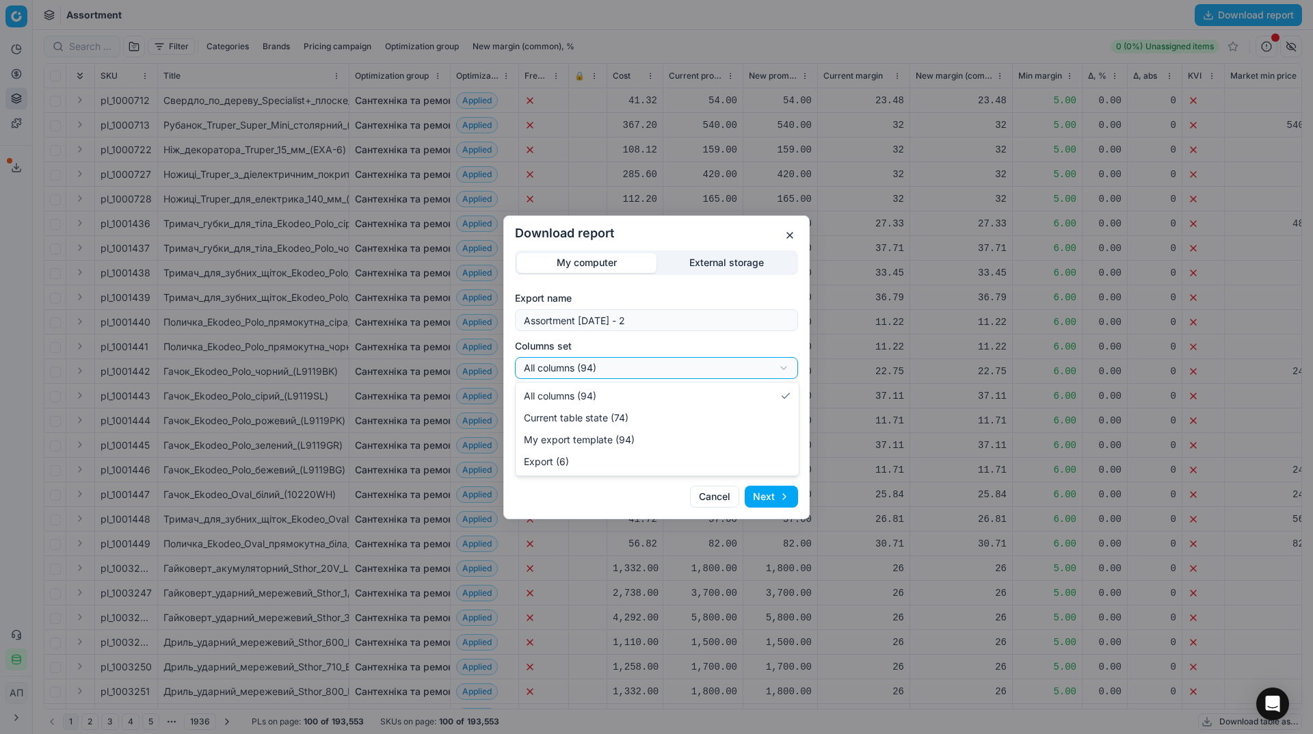
click at [765, 363] on div "Download report My computer External storage Export name Assortment [DATE] - 2 …" at bounding box center [656, 367] width 1313 height 734
click at [781, 486] on button "Next" at bounding box center [771, 497] width 53 height 22
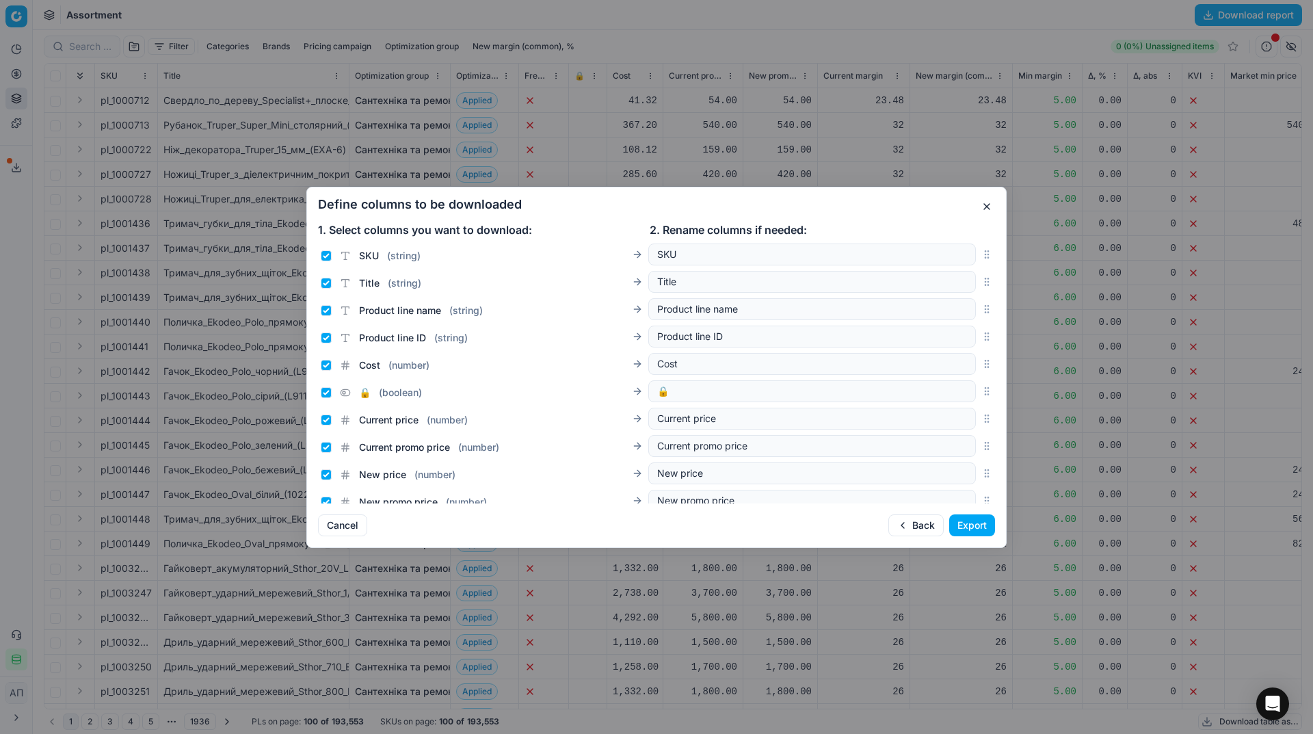
click at [976, 525] on button "Export" at bounding box center [973, 525] width 46 height 22
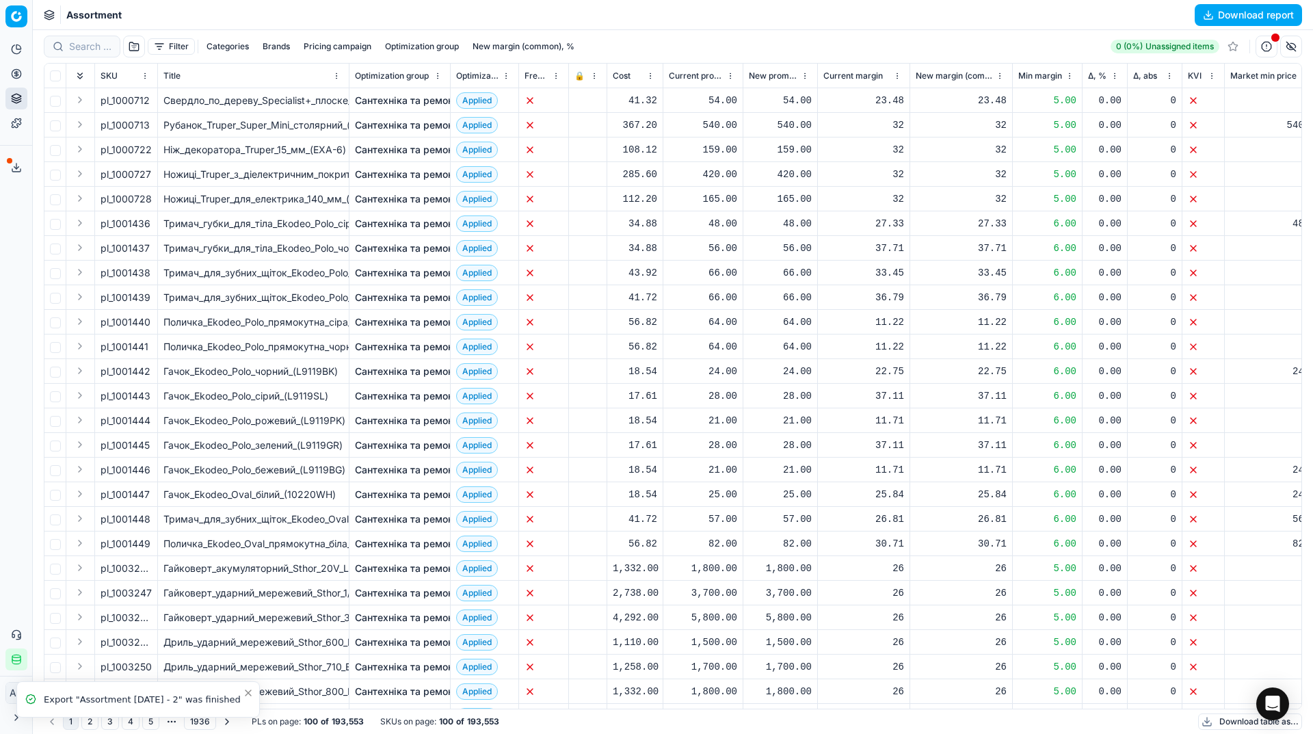
click at [7, 335] on div "Analytics Pricing Product portfolio Templates Export service 15 Contact support…" at bounding box center [16, 354] width 32 height 643
